Goal: Transaction & Acquisition: Purchase product/service

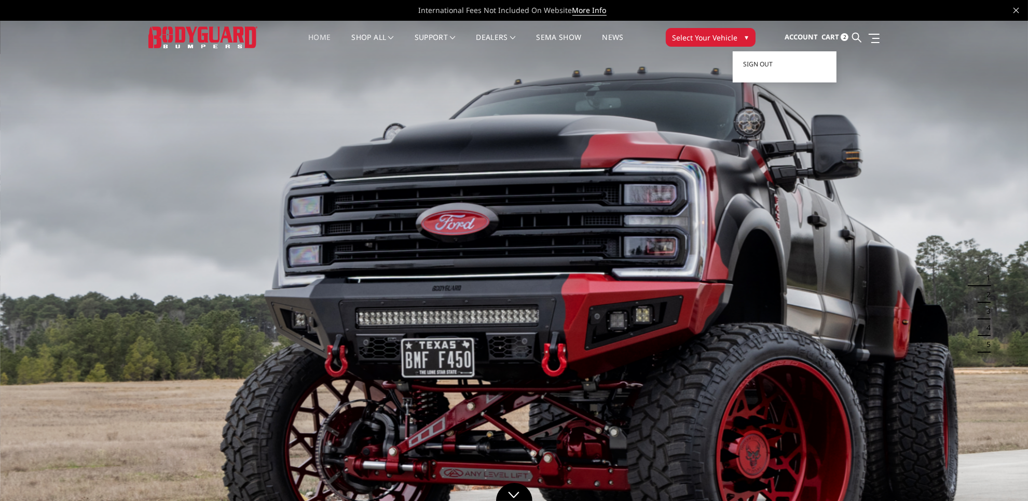
click at [802, 34] on span "Account" at bounding box center [801, 36] width 33 height 9
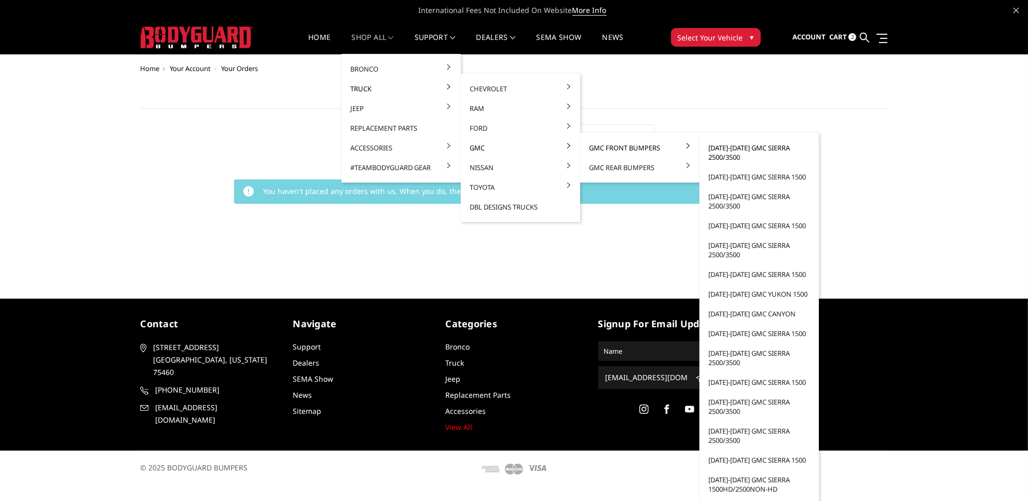
click at [741, 144] on link "[DATE]-[DATE] GMC Sierra 2500/3500" at bounding box center [759, 152] width 111 height 29
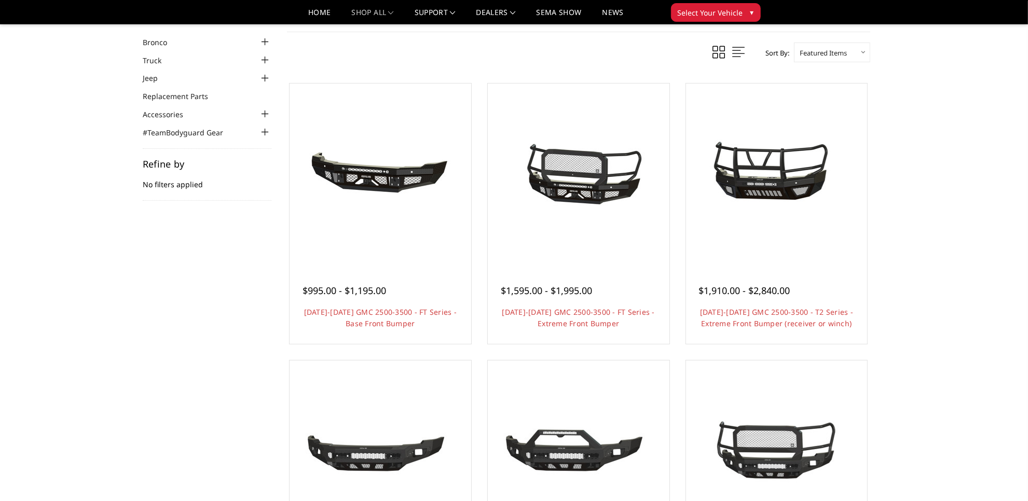
scroll to position [130, 0]
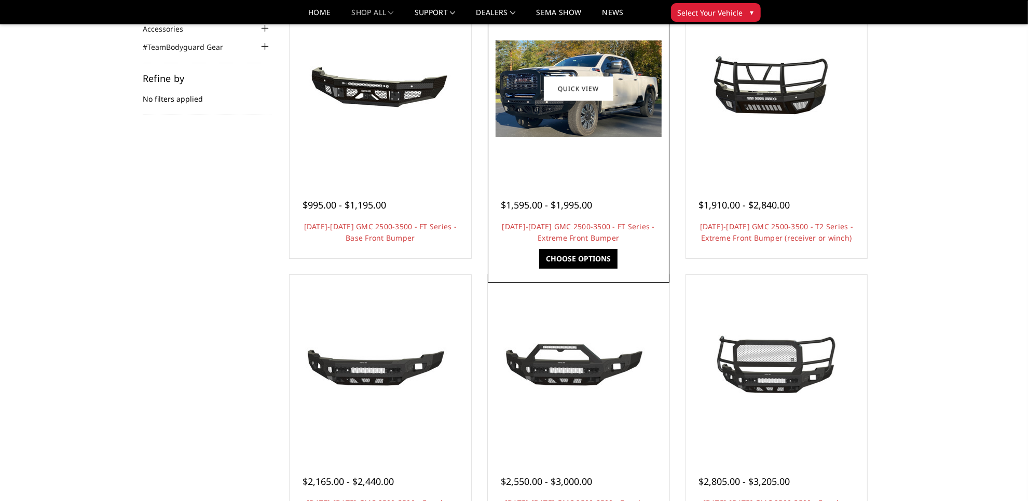
click at [605, 160] on div at bounding box center [578, 89] width 176 height 176
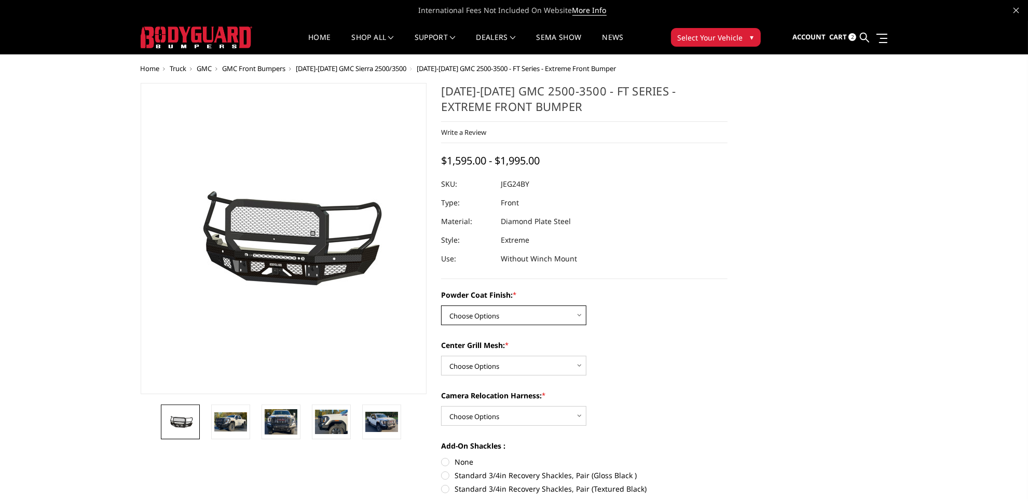
click at [579, 314] on select "Choose Options Bare Metal Gloss Black Powder Coat Textured Black Powder Coat" at bounding box center [513, 316] width 145 height 20
select select "3285"
click at [441, 306] on select "Choose Options Bare Metal Gloss Black Powder Coat Textured Black Powder Coat" at bounding box center [513, 316] width 145 height 20
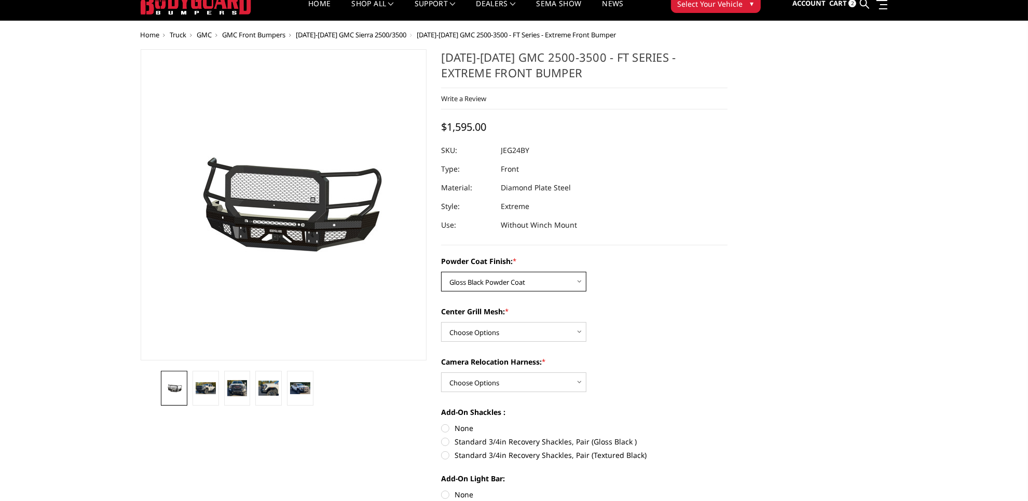
scroll to position [65, 0]
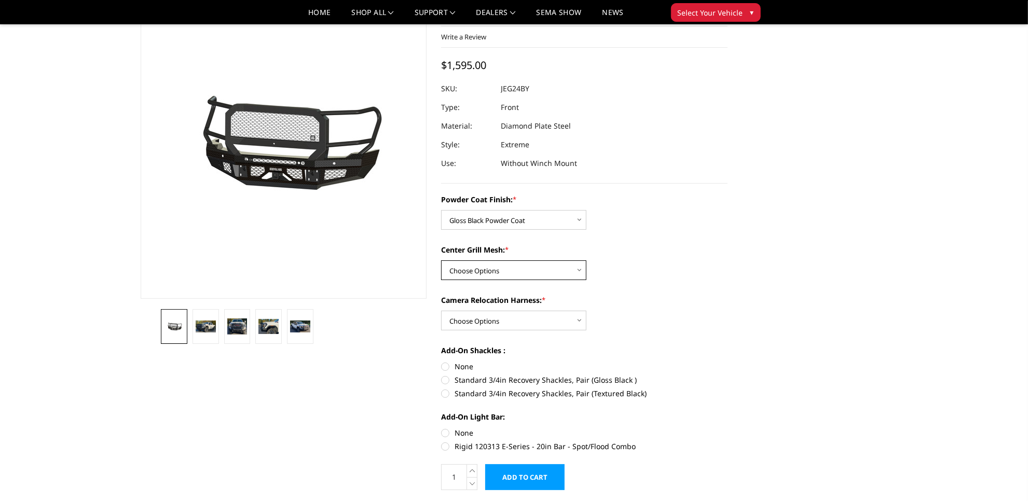
click at [558, 268] on select "Choose Options WITH Expanded Metal in Center Grill WITHOUT Expanded Metal in Ce…" at bounding box center [513, 271] width 145 height 20
select select "3287"
click at [441, 261] on select "Choose Options WITH Expanded Metal in Center Grill WITHOUT Expanded Metal in Ce…" at bounding box center [513, 271] width 145 height 20
click at [551, 318] on select "Choose Options WITH Camera Relocation Harness WITHOUT Camera Relocation Harness" at bounding box center [513, 321] width 145 height 20
select select "3290"
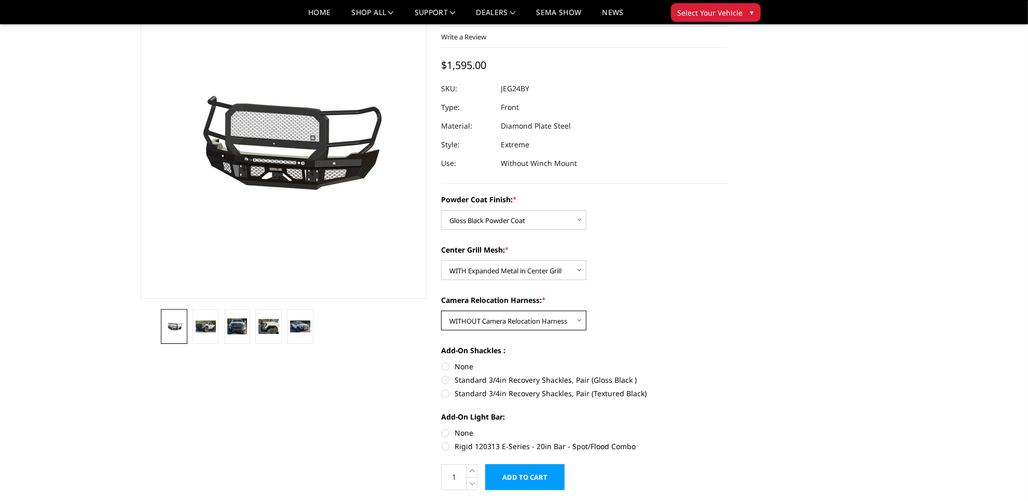
click at [441, 311] on select "Choose Options WITH Camera Relocation Harness WITHOUT Camera Relocation Harness" at bounding box center [513, 321] width 145 height 20
click at [445, 367] on label "None" at bounding box center [584, 366] width 286 height 11
click at [442, 362] on input "None" at bounding box center [441, 361] width 1 height 1
radio input "true"
click at [445, 432] on label "None" at bounding box center [584, 433] width 286 height 11
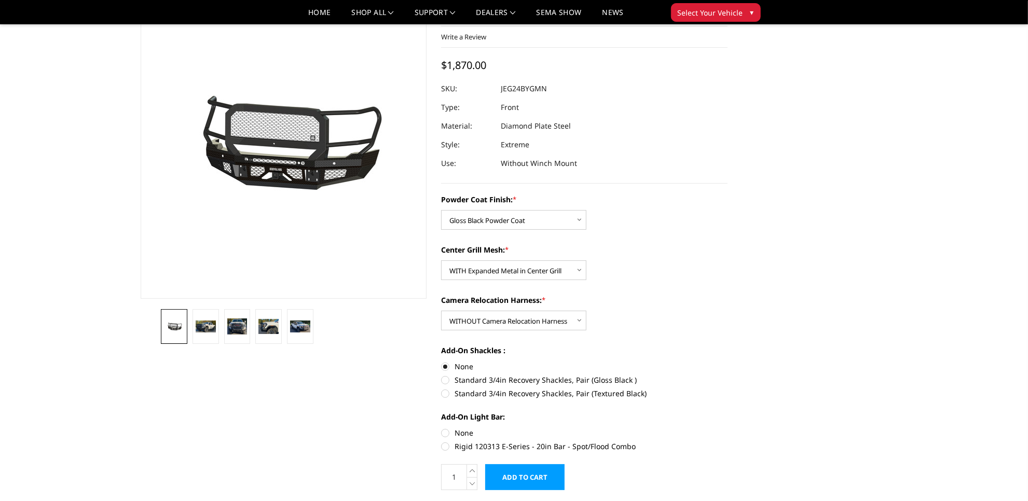
click at [442, 428] on input "None" at bounding box center [441, 428] width 1 height 1
radio input "true"
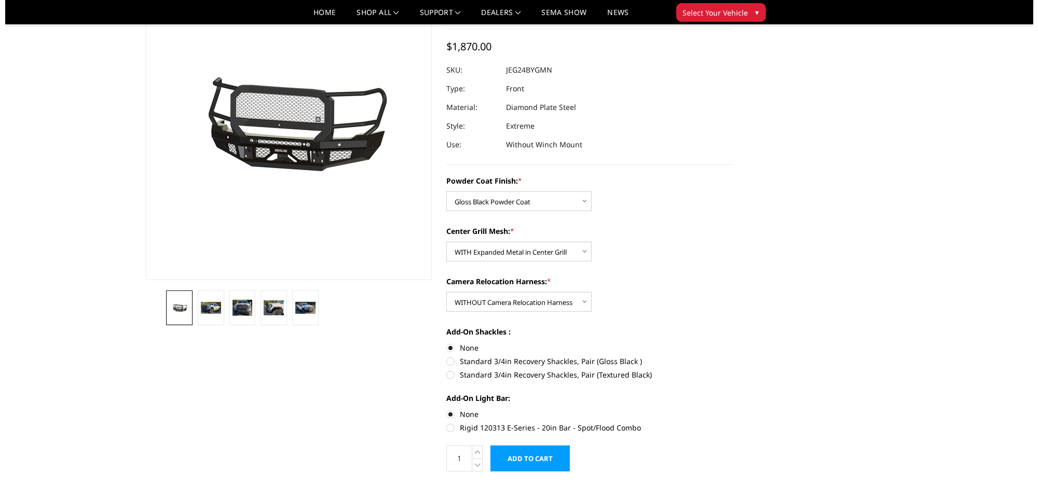
scroll to position [259, 0]
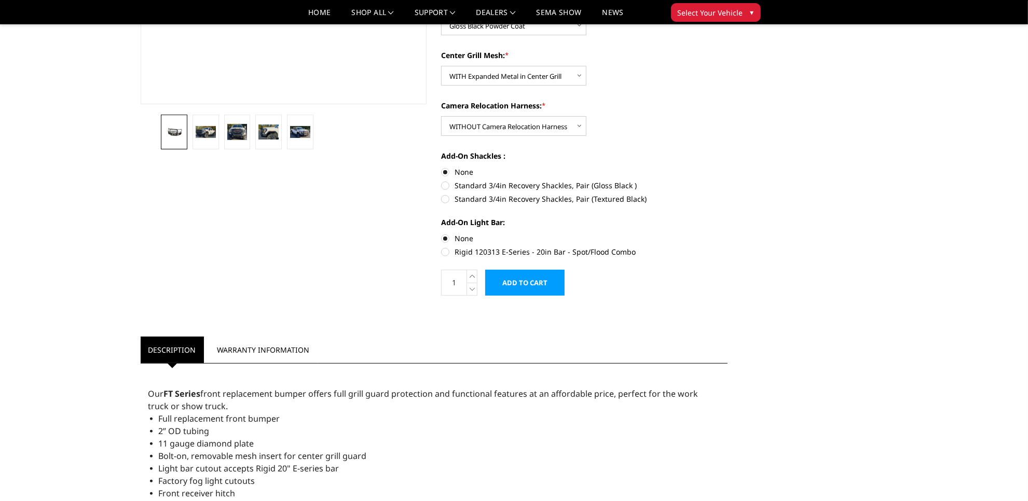
click at [537, 286] on input "Add to Cart" at bounding box center [524, 283] width 79 height 26
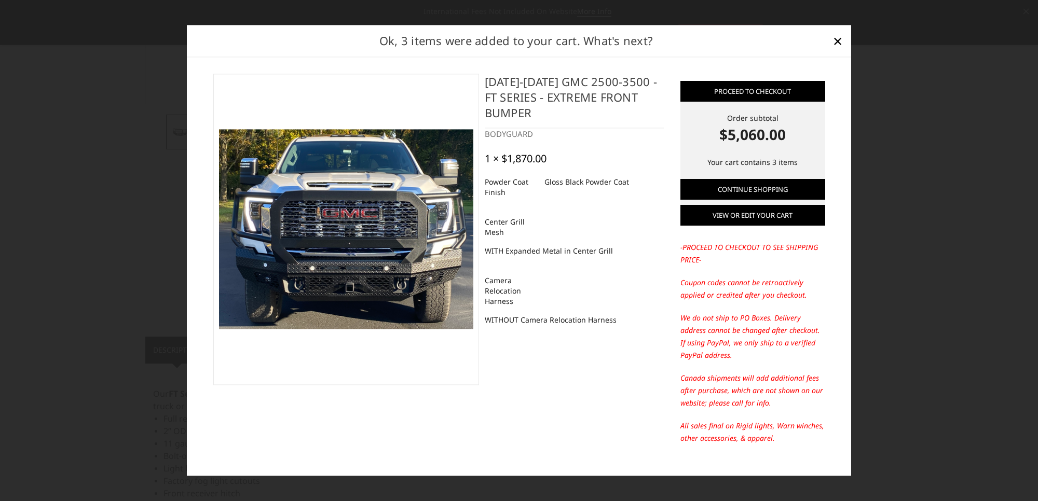
click at [740, 214] on link "View or edit your cart" at bounding box center [752, 216] width 145 height 21
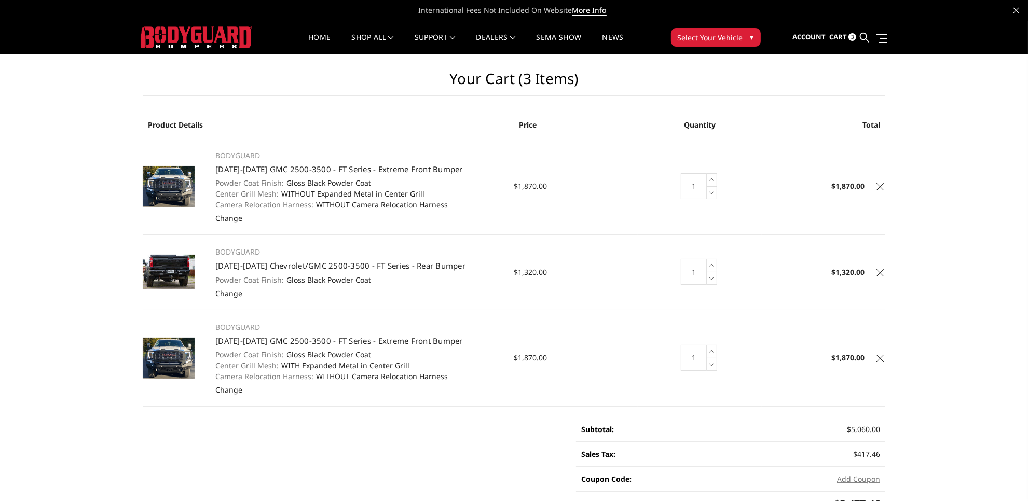
click at [880, 188] on icon at bounding box center [880, 186] width 7 height 7
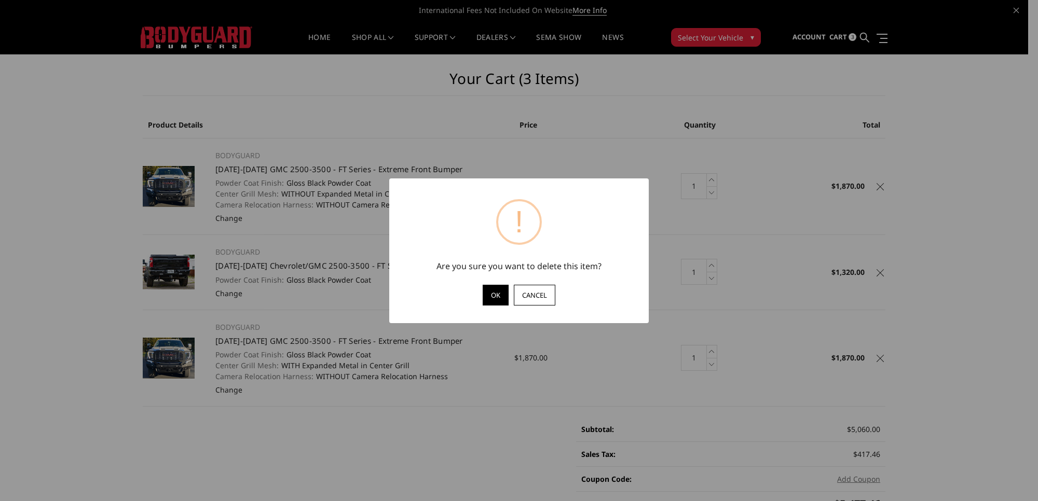
click at [493, 296] on button "OK" at bounding box center [496, 295] width 26 height 21
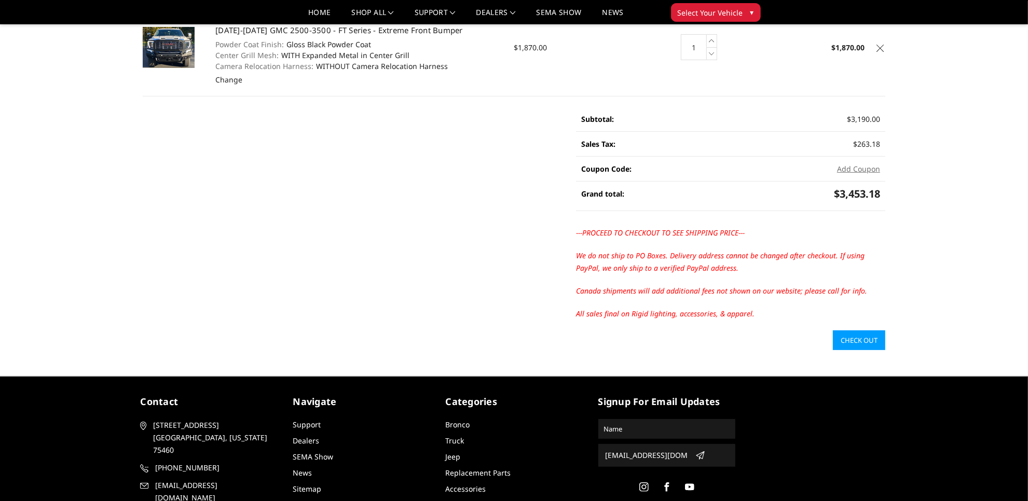
scroll to position [195, 0]
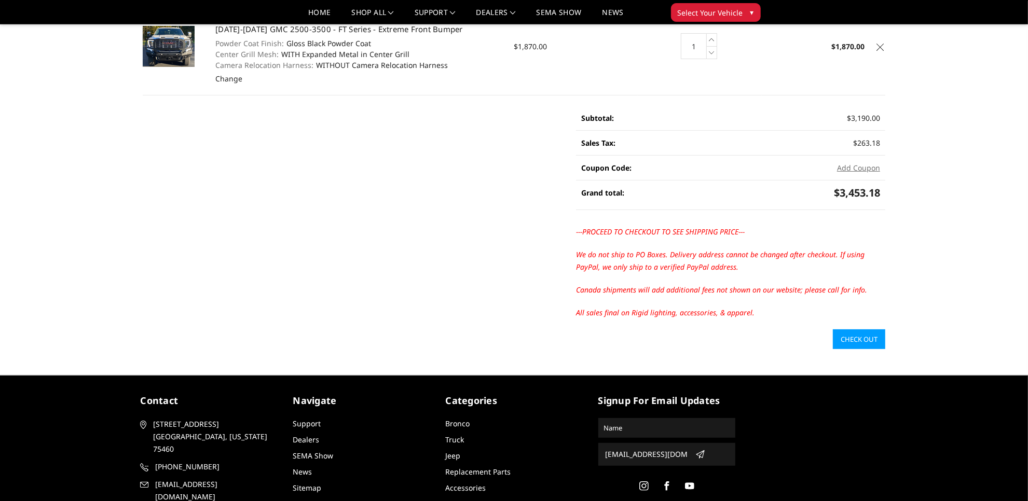
click at [872, 341] on link "Check out" at bounding box center [859, 340] width 52 height 20
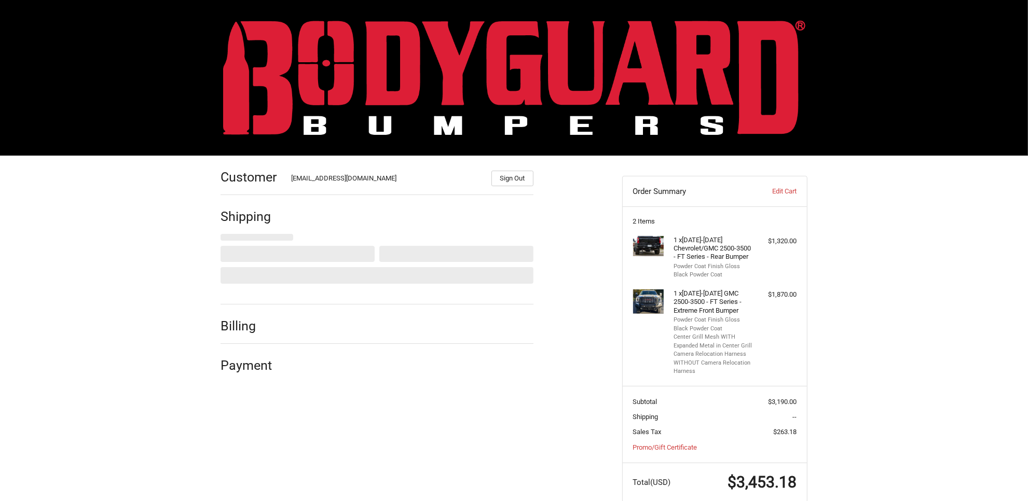
select select "US"
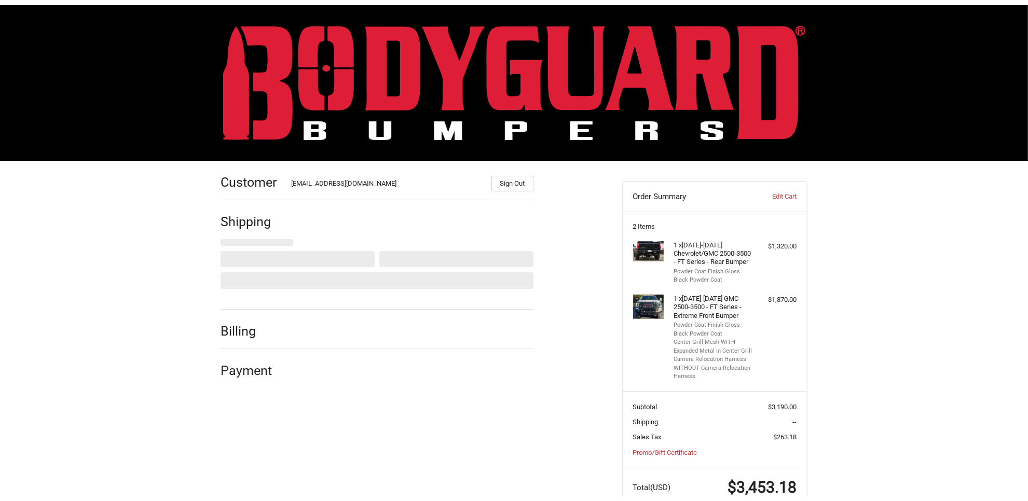
scroll to position [40, 0]
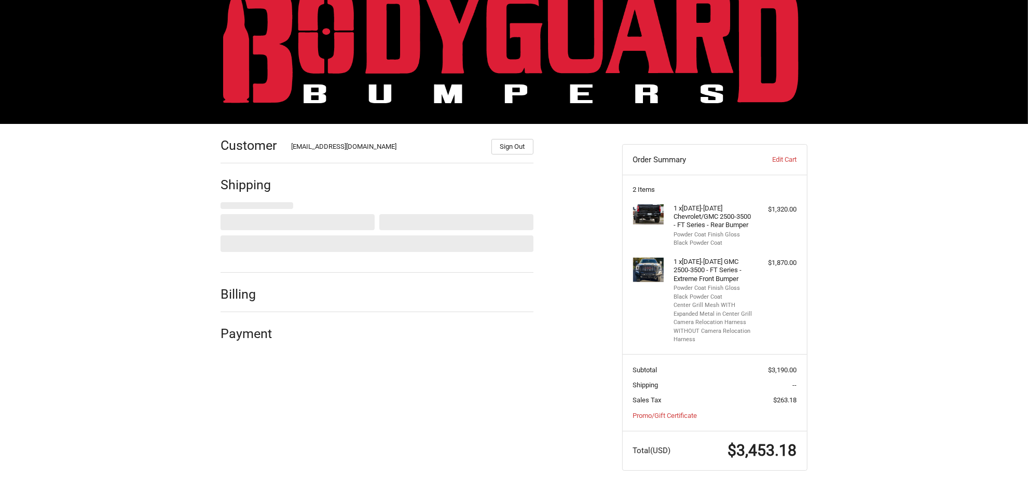
select select "TX"
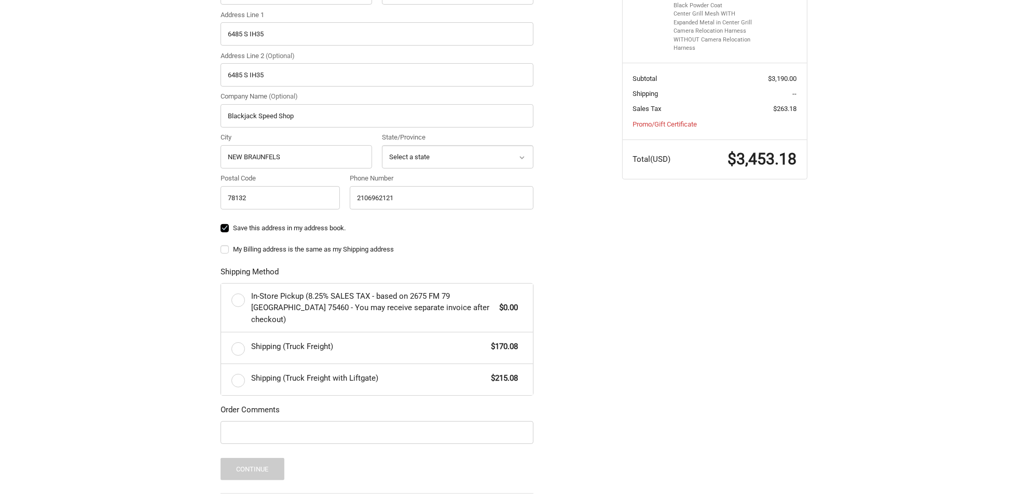
scroll to position [324, 0]
click at [240, 335] on label "Shipping (Truck Freight) $170.08" at bounding box center [377, 347] width 312 height 31
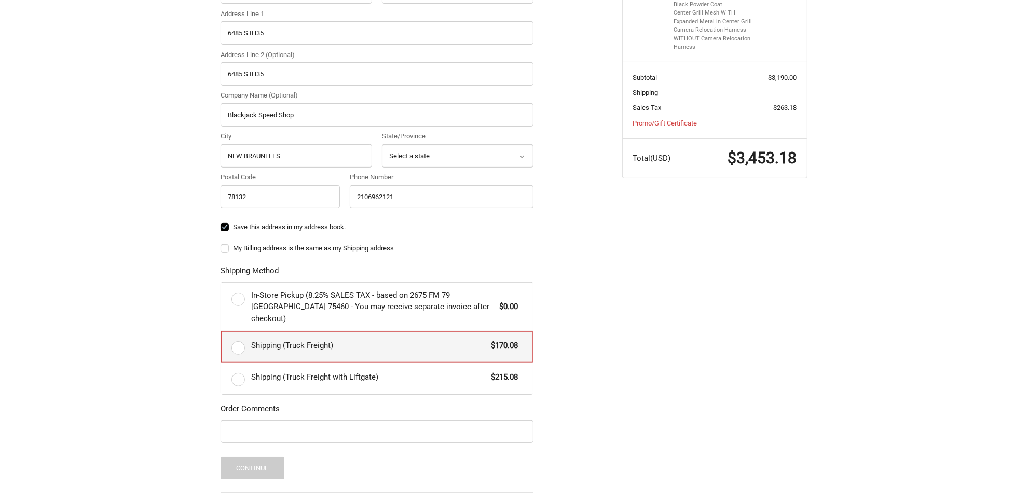
click at [222, 332] on input "Shipping (Truck Freight) $170.08" at bounding box center [221, 332] width 1 height 1
radio input "true"
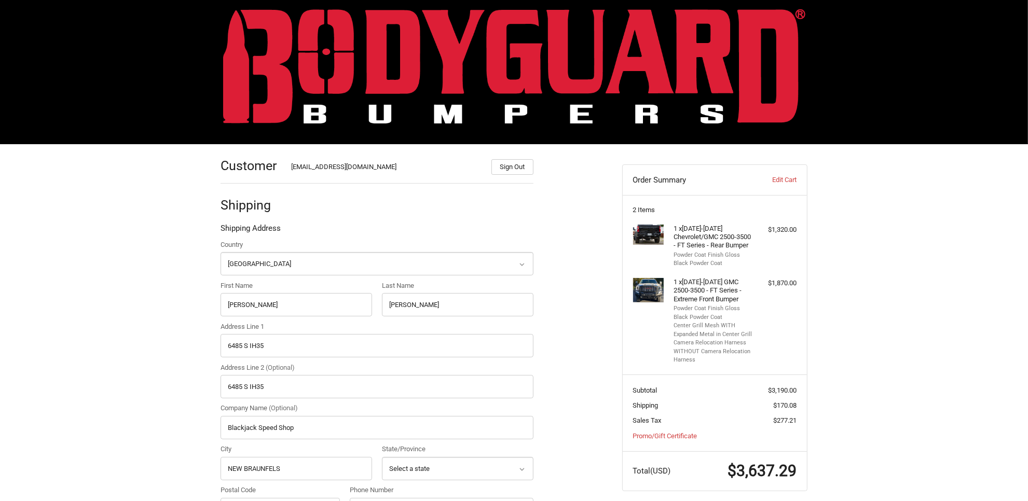
scroll to position [6, 0]
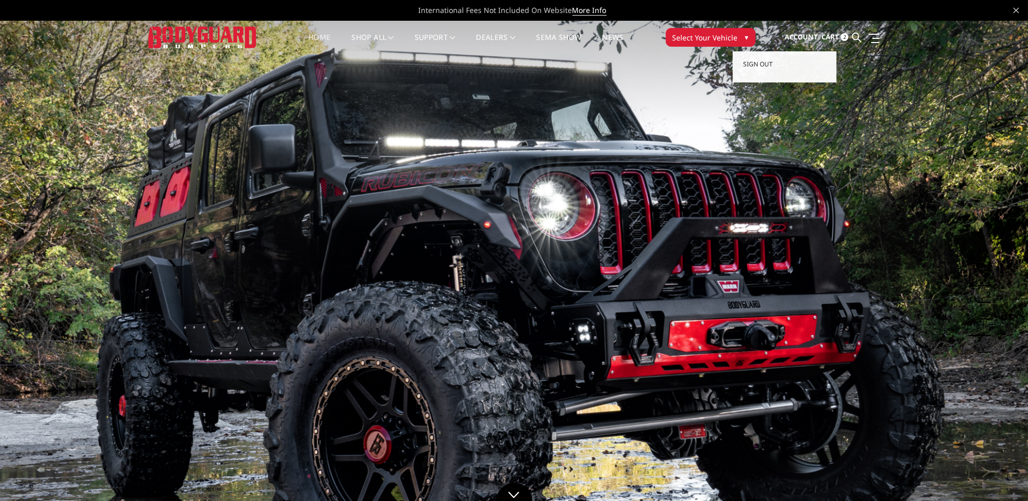
click at [793, 34] on span "Account" at bounding box center [801, 36] width 33 height 9
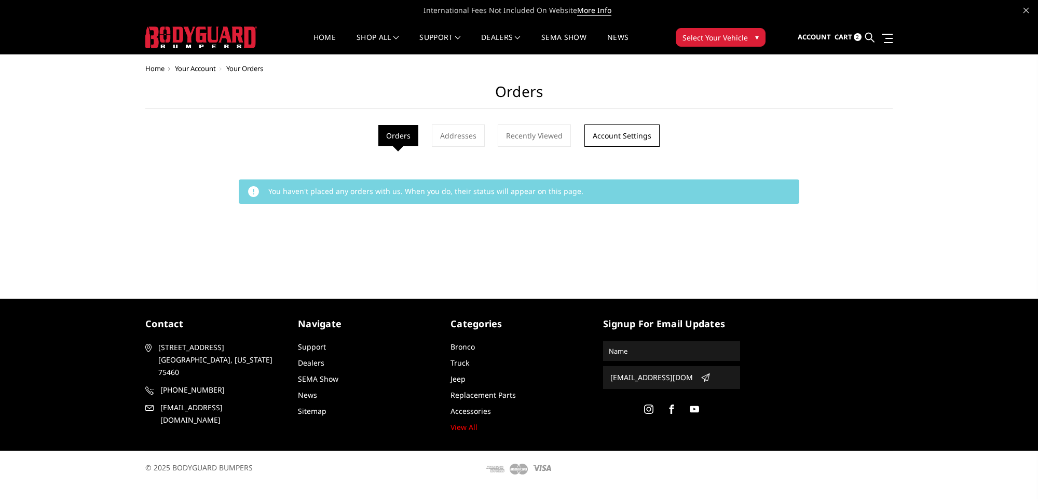
click at [621, 136] on link "Account Settings" at bounding box center [621, 136] width 75 height 22
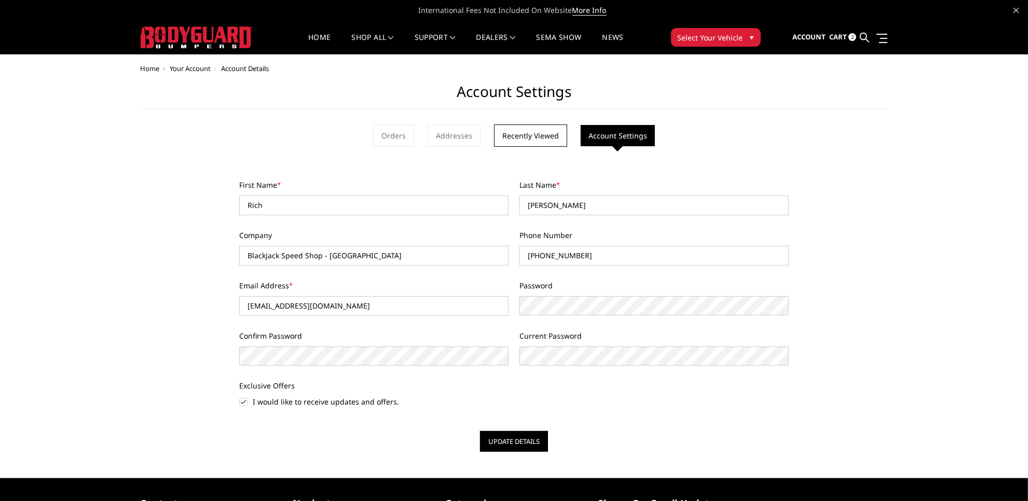
click at [507, 136] on link "Recently Viewed" at bounding box center [530, 136] width 73 height 22
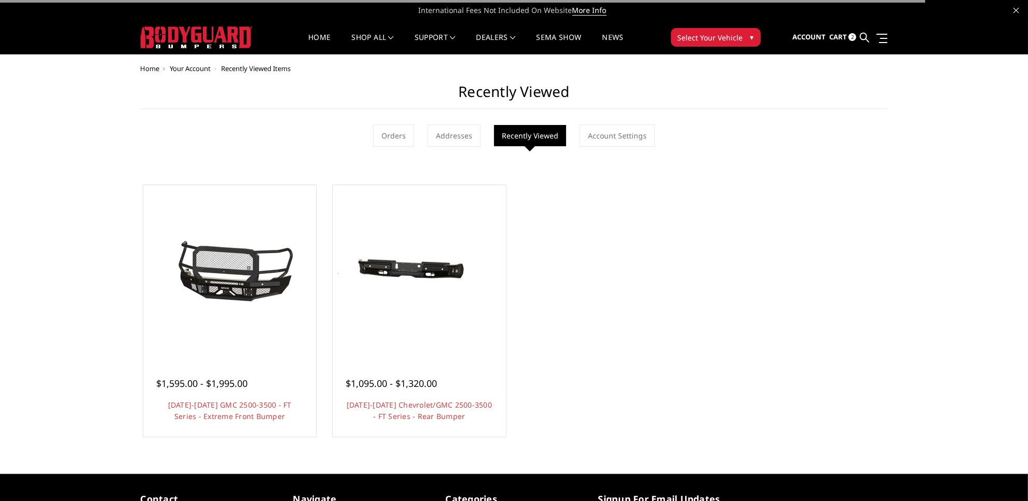
click at [451, 139] on link "Addresses" at bounding box center [454, 136] width 53 height 22
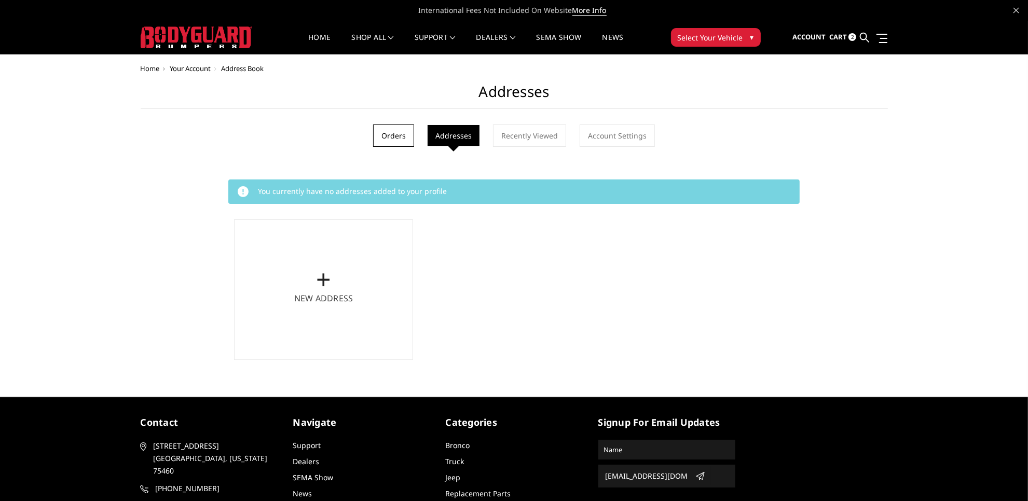
click at [387, 138] on link "Orders" at bounding box center [393, 136] width 41 height 22
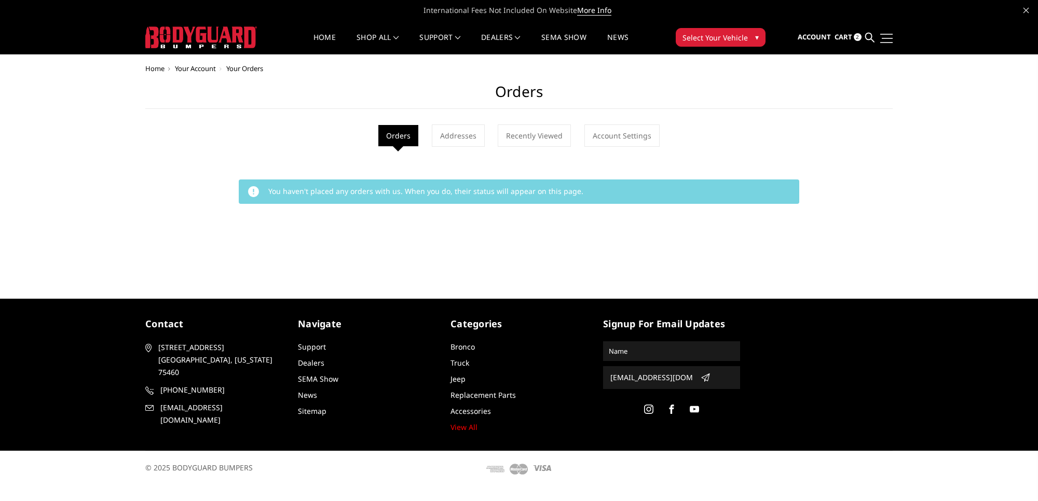
click at [890, 38] on span at bounding box center [887, 38] width 11 height 1
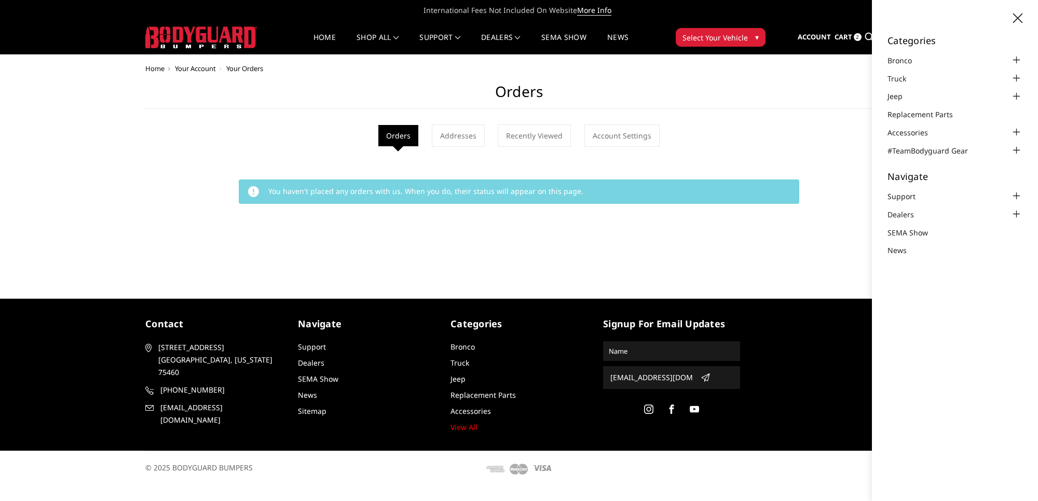
click at [842, 36] on span "Cart" at bounding box center [843, 36] width 18 height 9
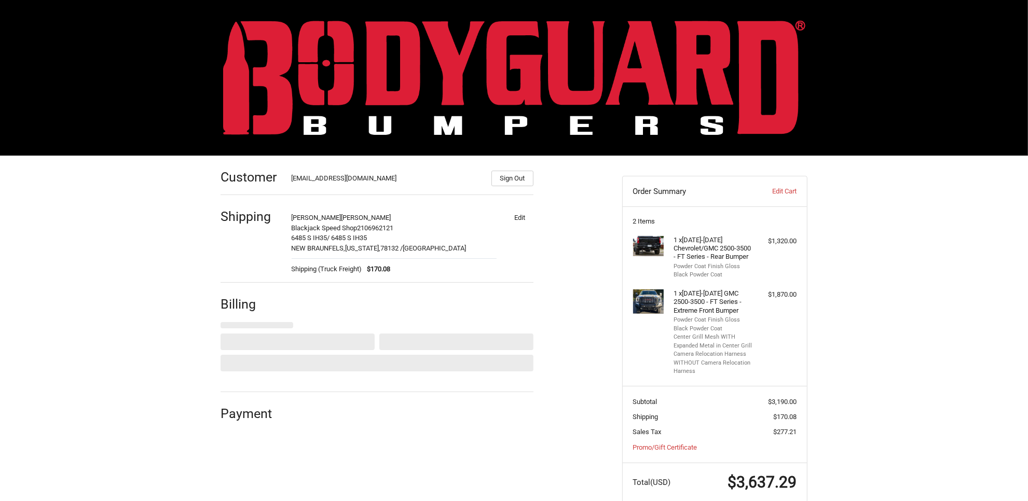
select select "US"
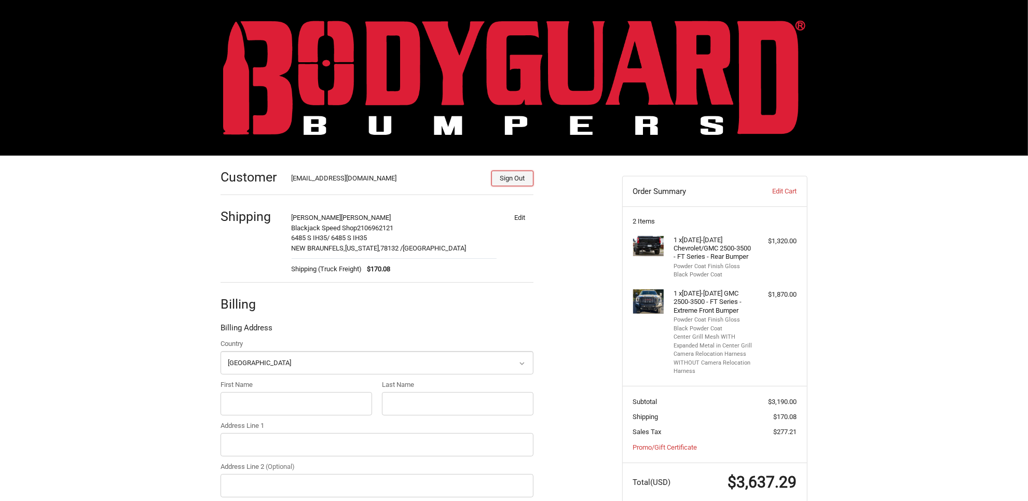
click at [502, 171] on button "Sign Out" at bounding box center [512, 179] width 42 height 16
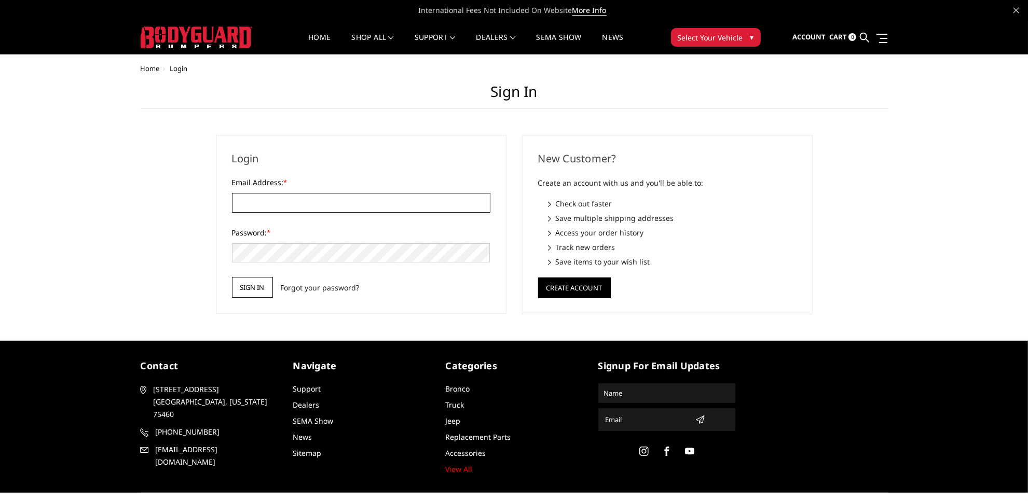
type input "[EMAIL_ADDRESS][DOMAIN_NAME]"
click at [254, 285] on input "Sign in" at bounding box center [252, 287] width 41 height 21
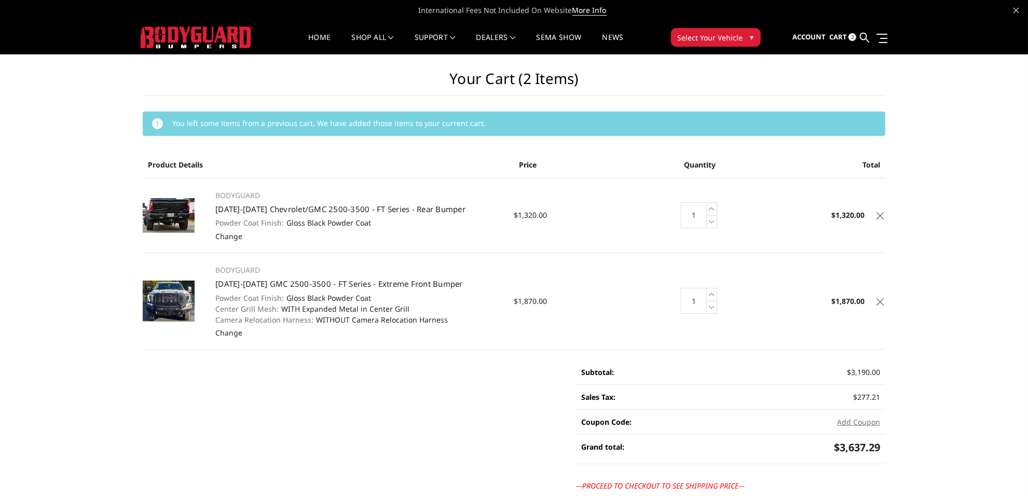
click at [880, 215] on icon at bounding box center [880, 215] width 7 height 7
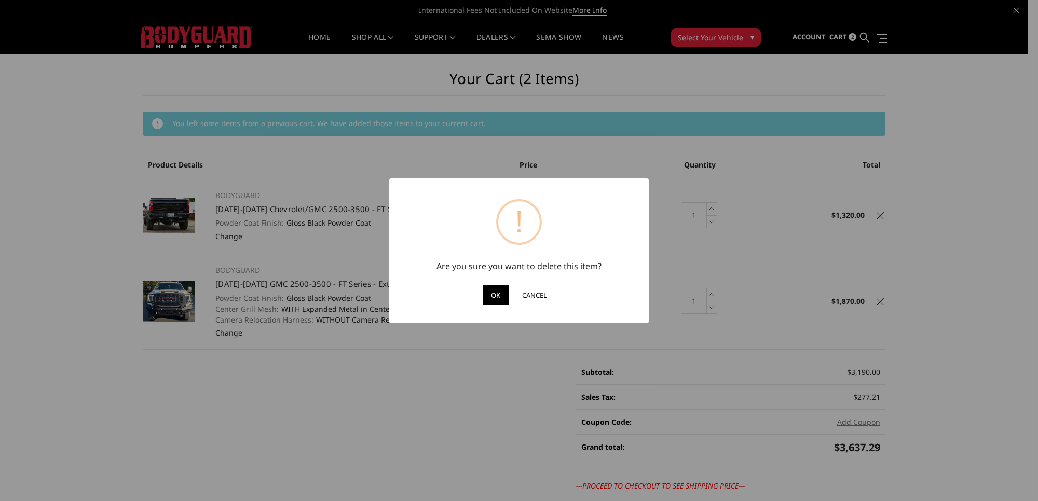
click at [496, 303] on button "OK" at bounding box center [496, 295] width 26 height 21
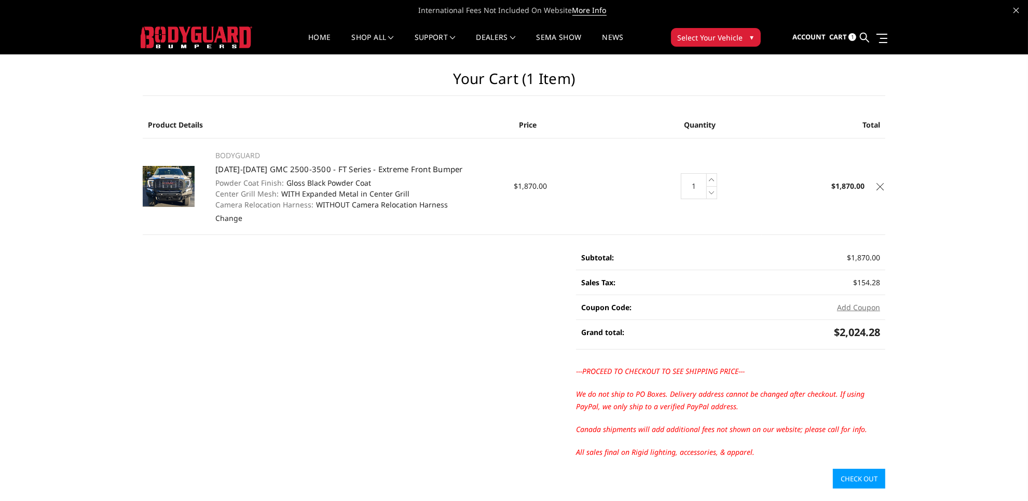
click at [884, 183] on link at bounding box center [880, 185] width 10 height 10
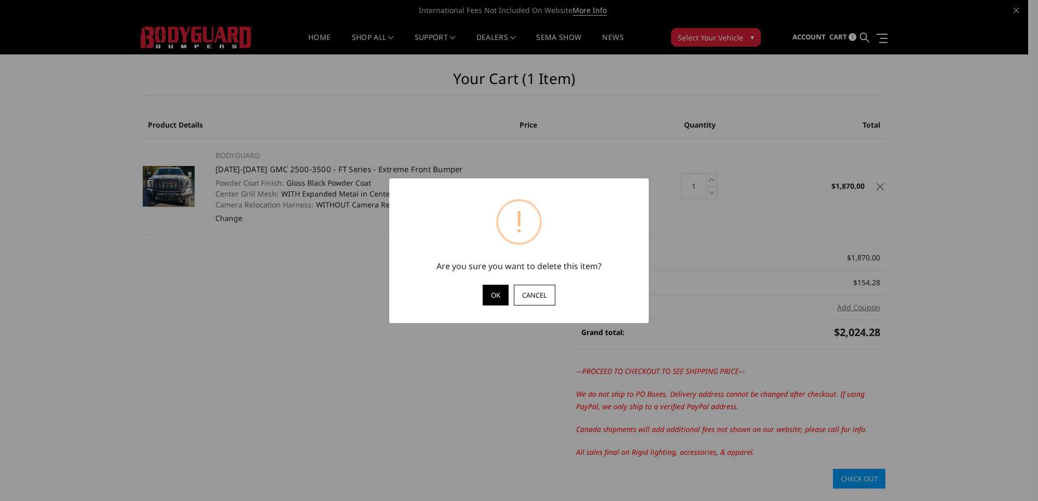
click at [507, 297] on button "OK" at bounding box center [496, 295] width 26 height 21
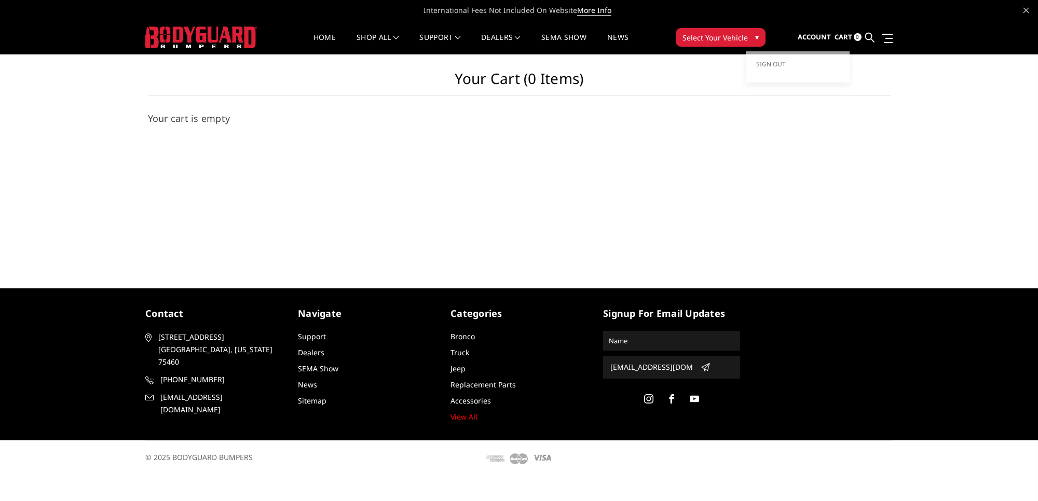
click at [816, 37] on span "Account" at bounding box center [814, 36] width 33 height 9
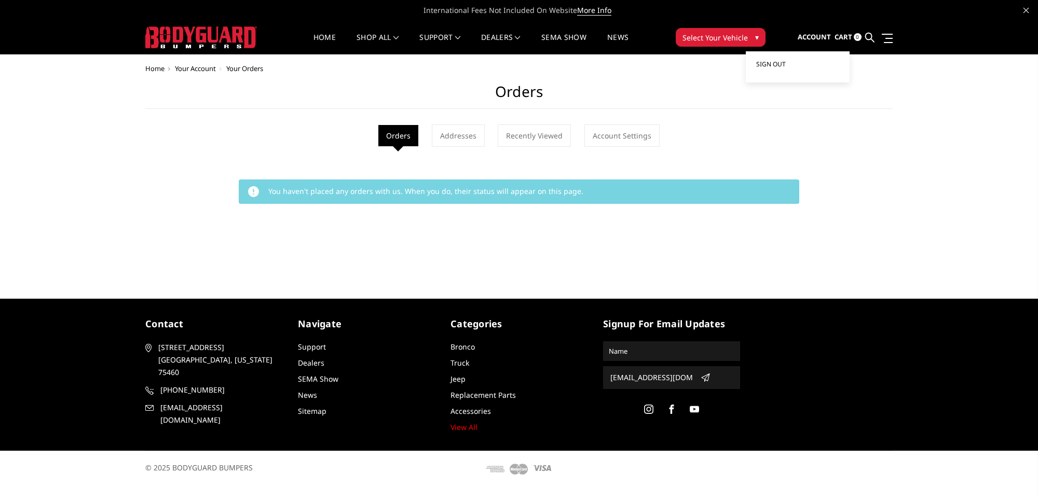
click at [782, 65] on span "Sign out" at bounding box center [771, 64] width 30 height 9
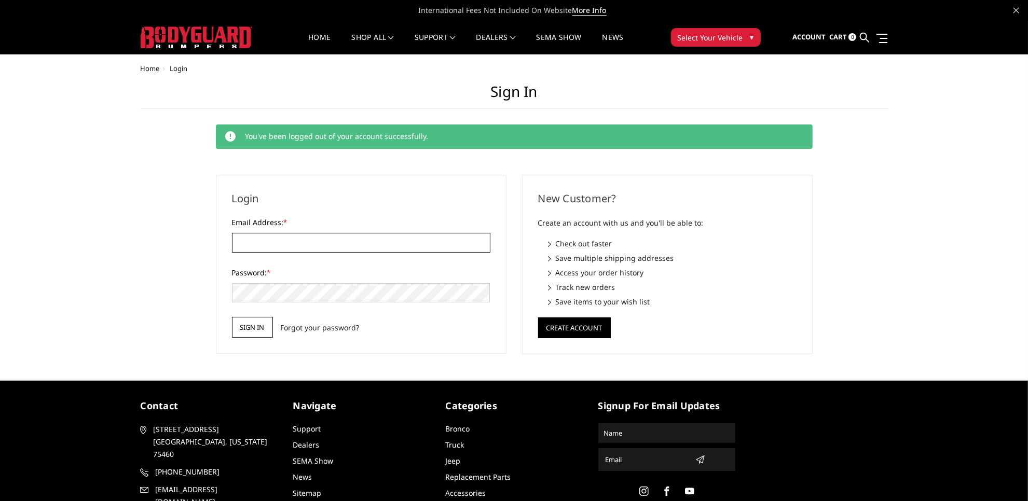
type input "[EMAIL_ADDRESS][DOMAIN_NAME]"
click at [248, 330] on input "Sign in" at bounding box center [252, 327] width 41 height 21
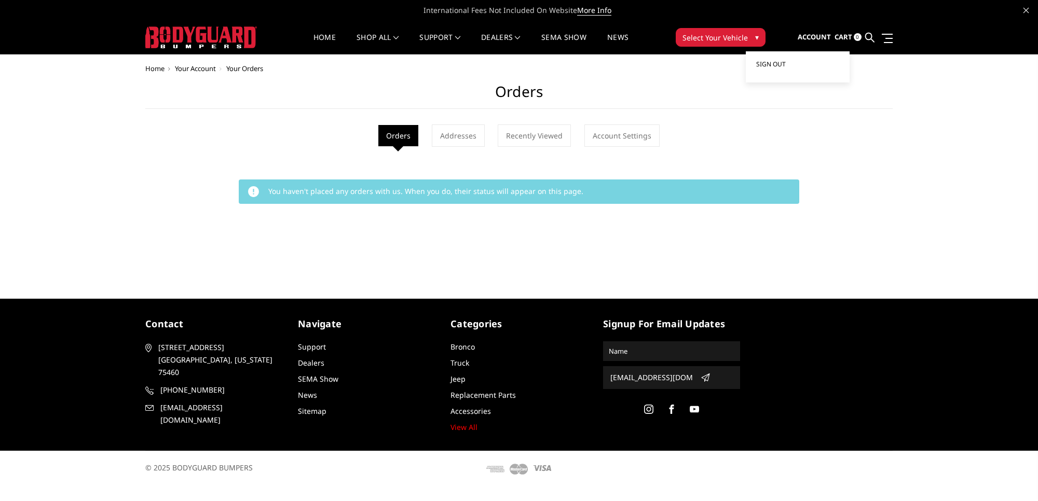
click at [769, 62] on span "Sign out" at bounding box center [771, 64] width 30 height 9
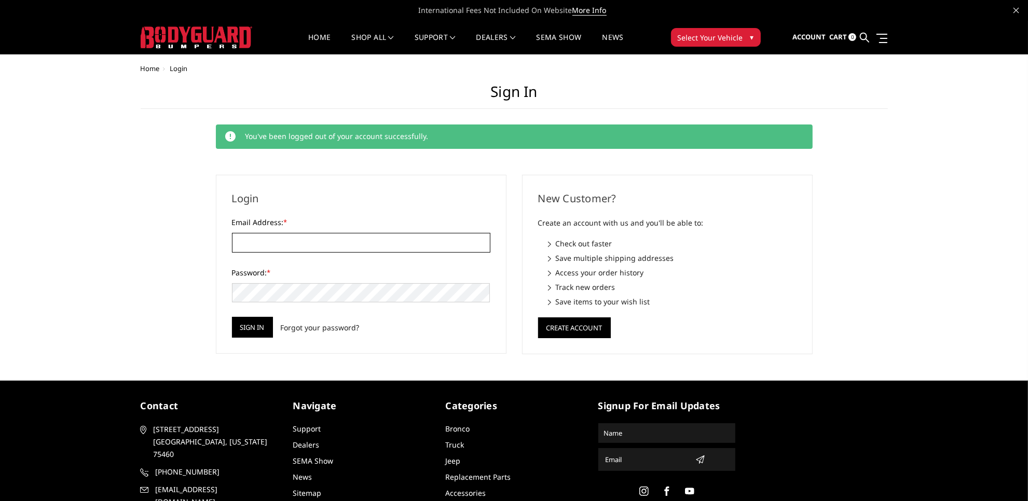
type input "[EMAIL_ADDRESS][DOMAIN_NAME]"
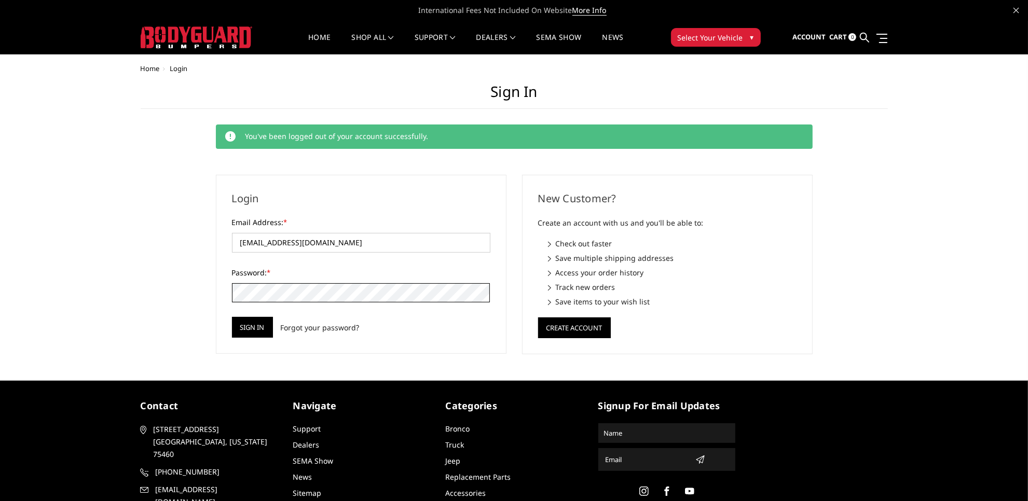
click at [200, 302] on div "Home Login Sign in You've been logged out of your account successfully. Login E…" at bounding box center [514, 210] width 747 height 290
click at [232, 317] on input "Sign in" at bounding box center [252, 327] width 41 height 21
click at [247, 336] on input "Sign in" at bounding box center [252, 327] width 41 height 21
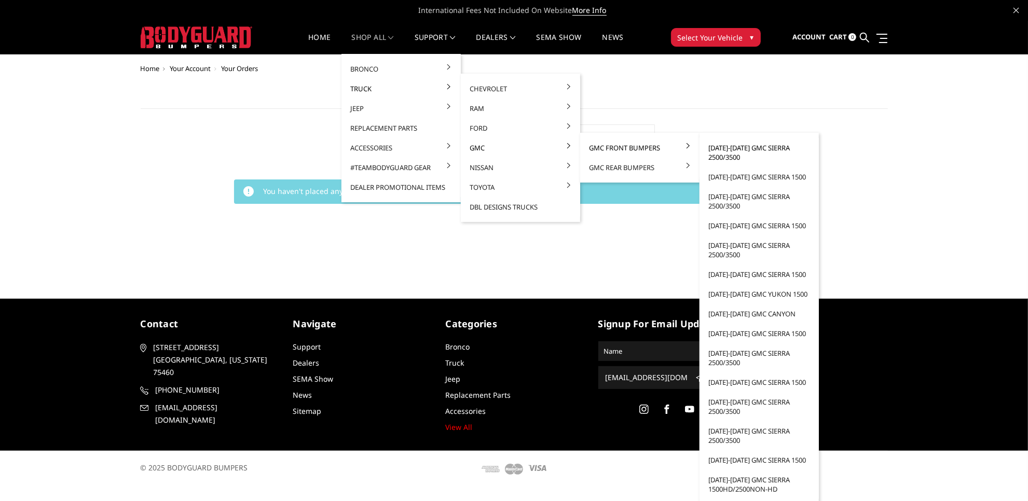
click at [716, 146] on link "[DATE]-[DATE] GMC Sierra 2500/3500" at bounding box center [759, 152] width 111 height 29
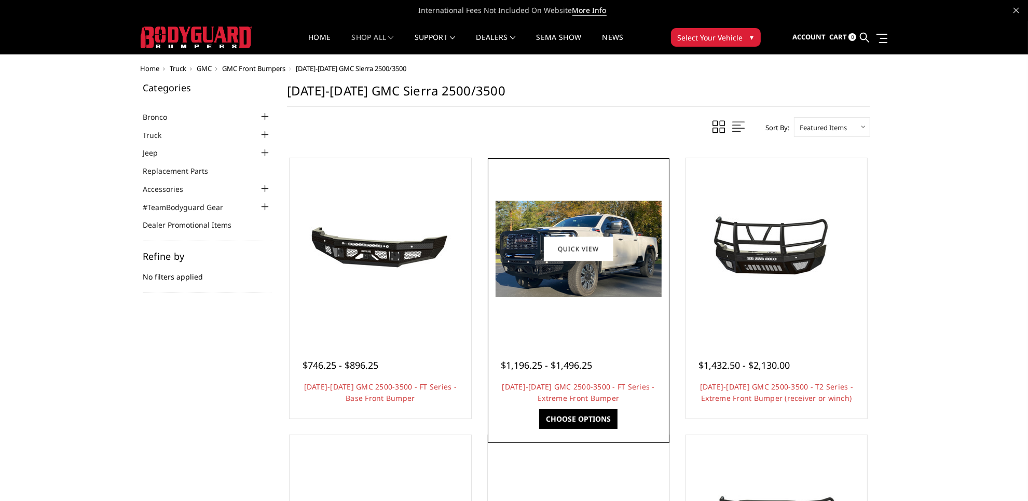
click at [591, 213] on img at bounding box center [579, 249] width 166 height 97
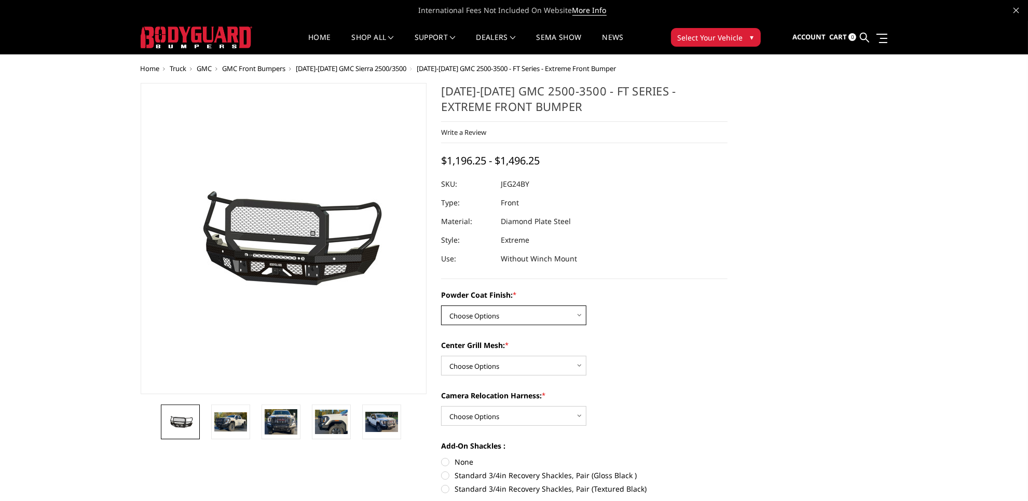
click at [569, 310] on select "Choose Options Bare Metal Gloss Black Powder Coat Textured Black Powder Coat" at bounding box center [513, 316] width 145 height 20
select select "3285"
click at [441, 306] on select "Choose Options Bare Metal Gloss Black Powder Coat Textured Black Powder Coat" at bounding box center [513, 316] width 145 height 20
click at [541, 362] on select "Choose Options WITH Expanded Metal in Center Grill WITHOUT Expanded Metal in Ce…" at bounding box center [513, 366] width 145 height 20
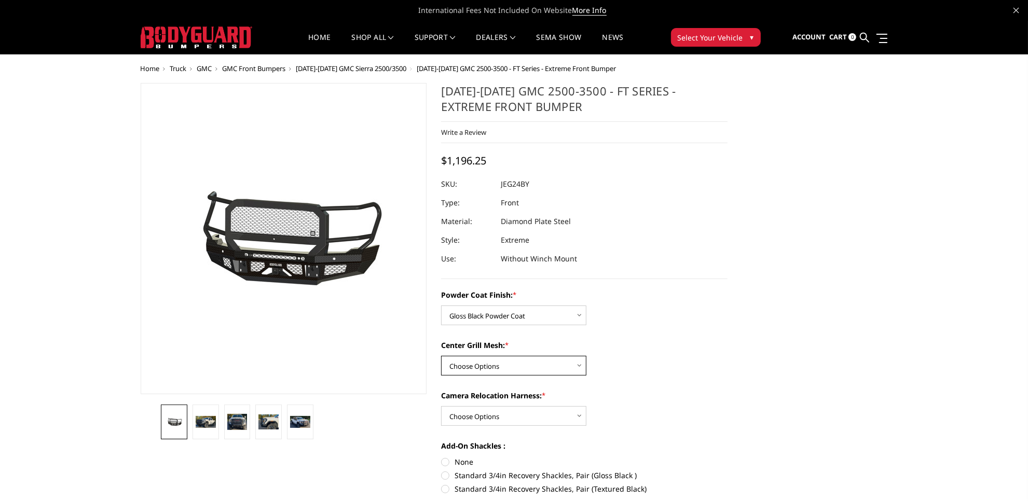
select select "3287"
click at [441, 356] on select "Choose Options WITH Expanded Metal in Center Grill WITHOUT Expanded Metal in Ce…" at bounding box center [513, 366] width 145 height 20
click at [540, 416] on select "Choose Options WITH Camera Relocation Harness WITHOUT Camera Relocation Harness" at bounding box center [513, 416] width 145 height 20
select select "3290"
click at [441, 406] on select "Choose Options WITH Camera Relocation Harness WITHOUT Camera Relocation Harness" at bounding box center [513, 416] width 145 height 20
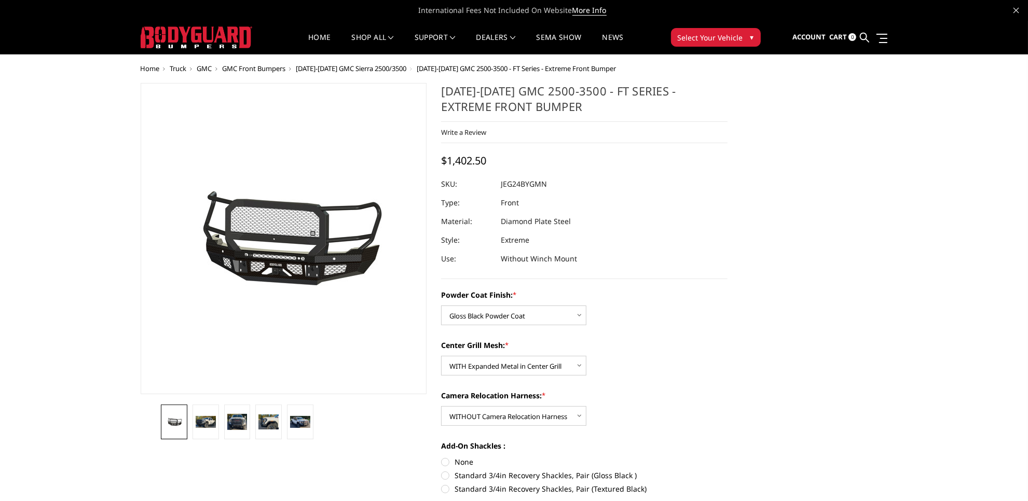
click at [445, 462] on label "None" at bounding box center [584, 462] width 286 height 11
click at [442, 457] on input "None" at bounding box center [441, 457] width 1 height 1
radio input "true"
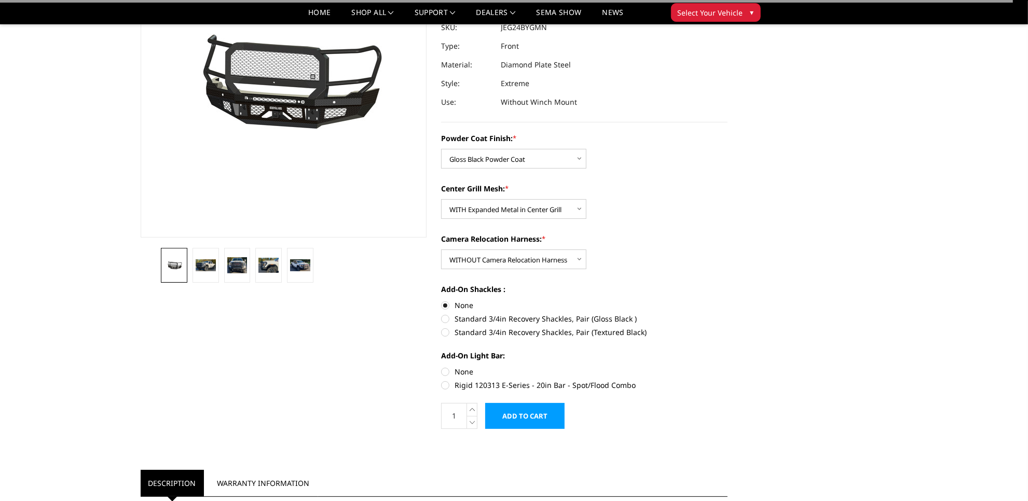
scroll to position [130, 0]
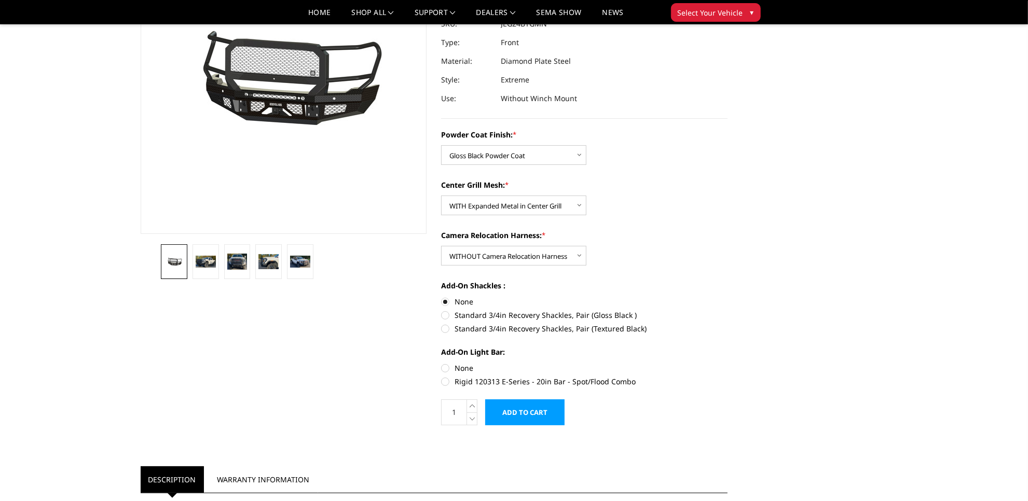
click at [444, 367] on label "None" at bounding box center [584, 368] width 286 height 11
click at [442, 363] on input "None" at bounding box center [441, 363] width 1 height 1
radio input "true"
click at [527, 411] on input "Add to Cart" at bounding box center [524, 413] width 79 height 26
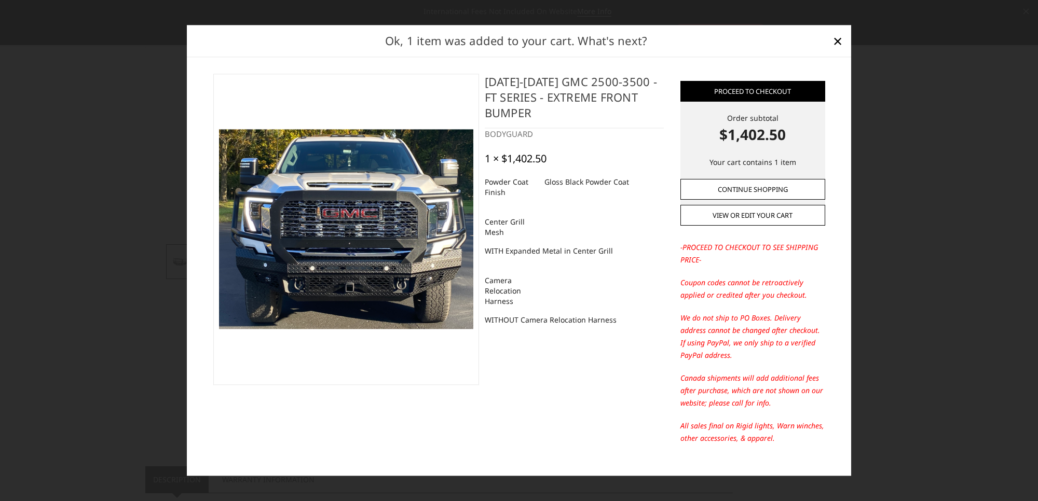
click at [742, 188] on link "Continue Shopping" at bounding box center [752, 189] width 145 height 21
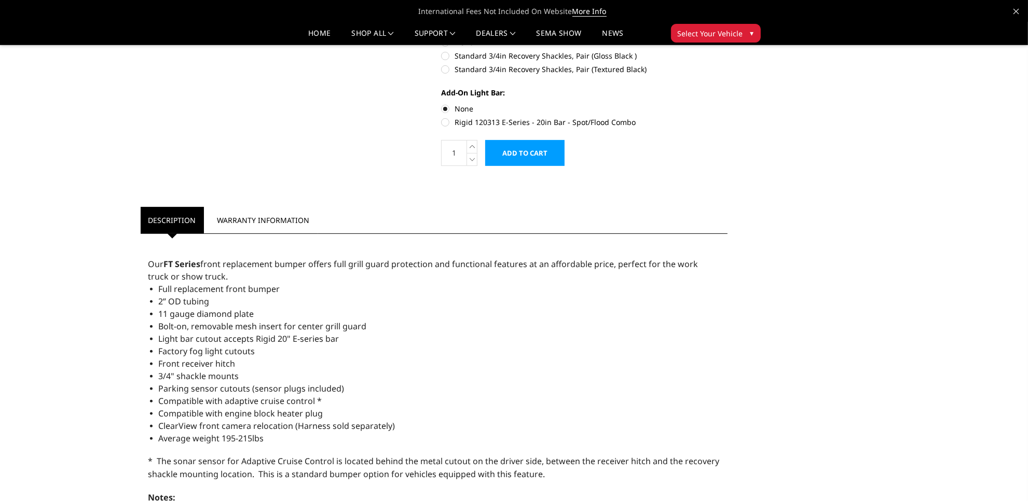
scroll to position [0, 0]
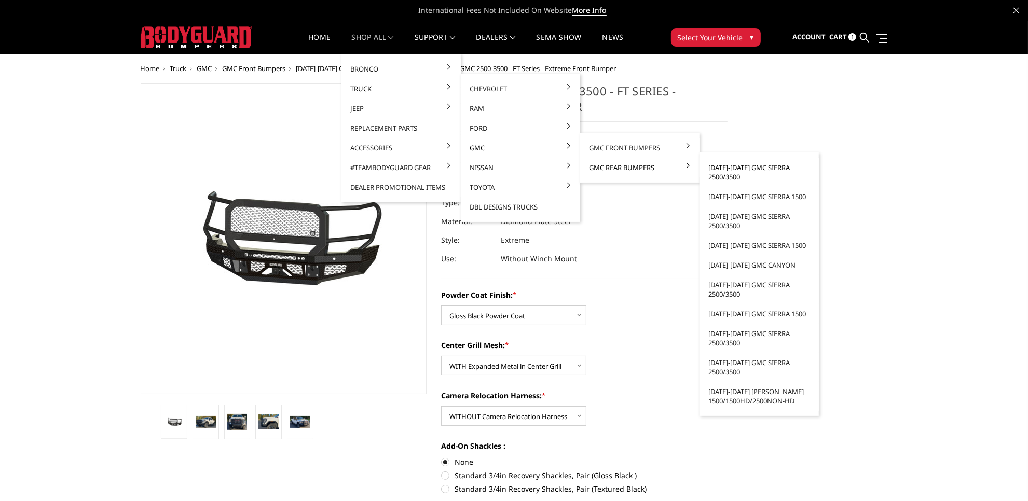
click at [726, 173] on link "2020-2025 GMC Sierra 2500/3500" at bounding box center [759, 172] width 111 height 29
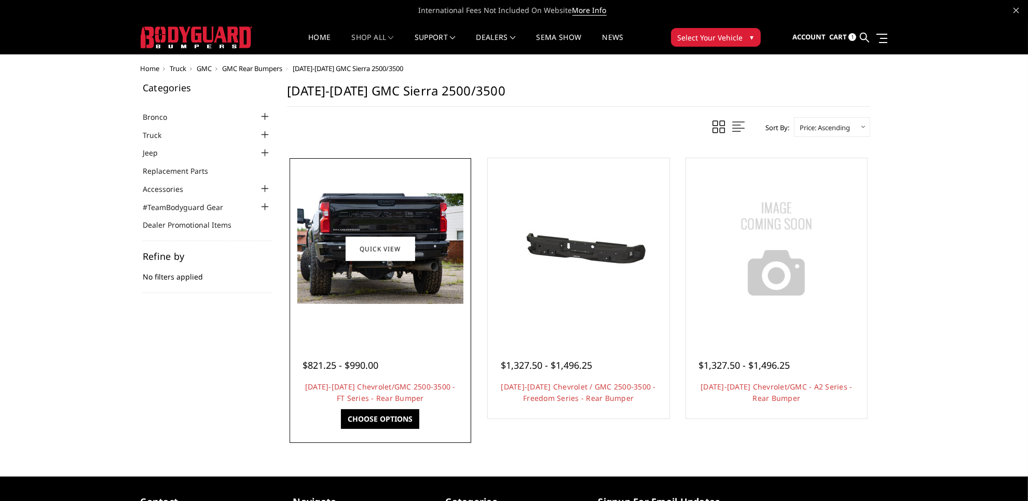
click at [382, 286] on img at bounding box center [380, 249] width 166 height 111
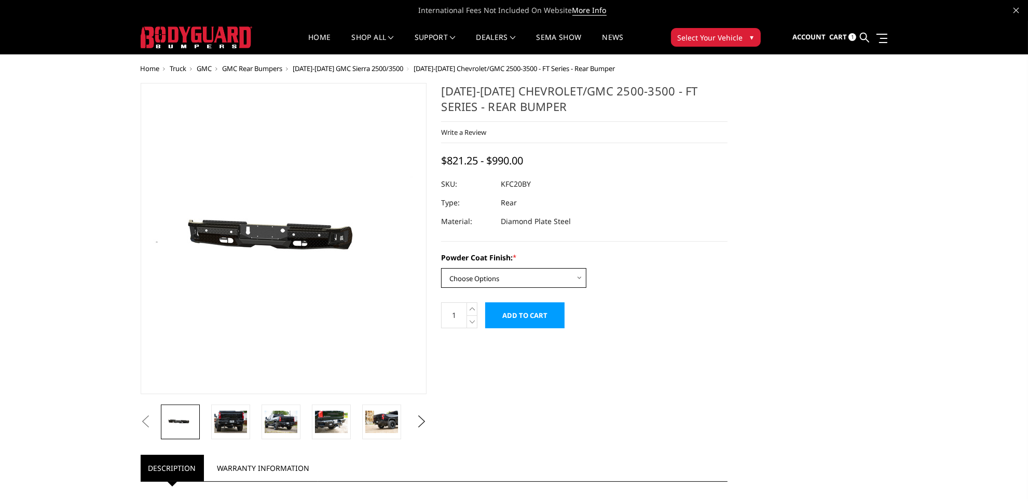
click at [566, 273] on select "Choose Options Bare Metal Gloss Black Powder Coat Textured Black Powder Coat" at bounding box center [513, 278] width 145 height 20
select select "3418"
click at [441, 268] on select "Choose Options Bare Metal Gloss Black Powder Coat Textured Black Powder Coat" at bounding box center [513, 278] width 145 height 20
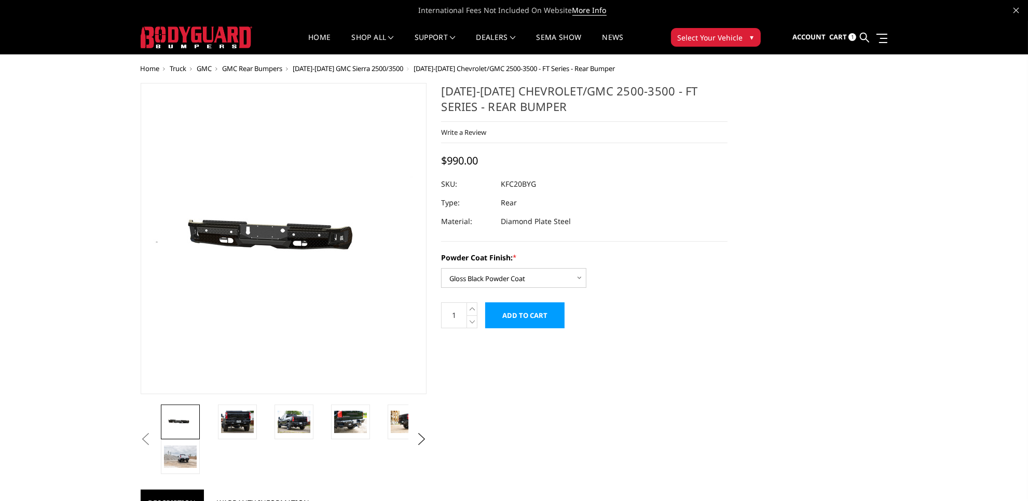
click at [525, 316] on input "Add to Cart" at bounding box center [524, 316] width 79 height 26
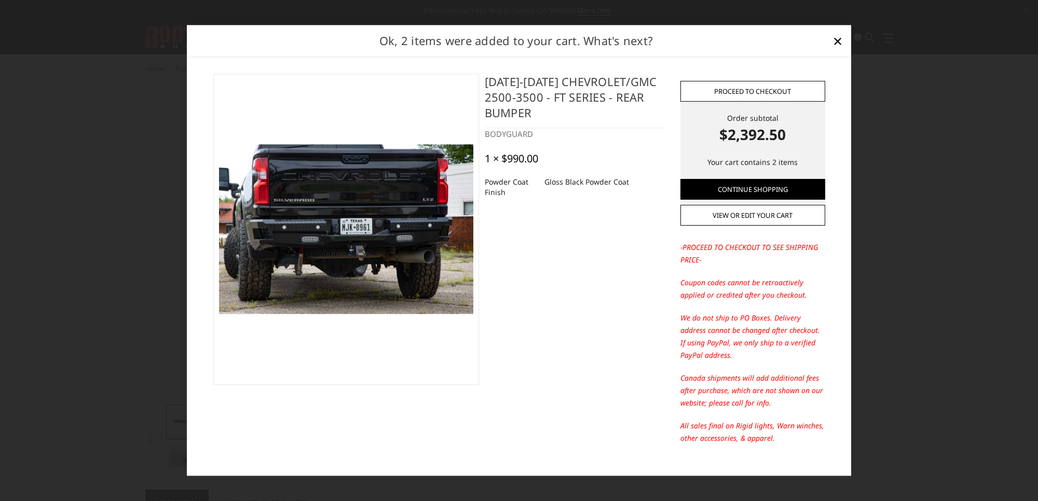
click at [751, 89] on link "Proceed to checkout" at bounding box center [752, 91] width 145 height 21
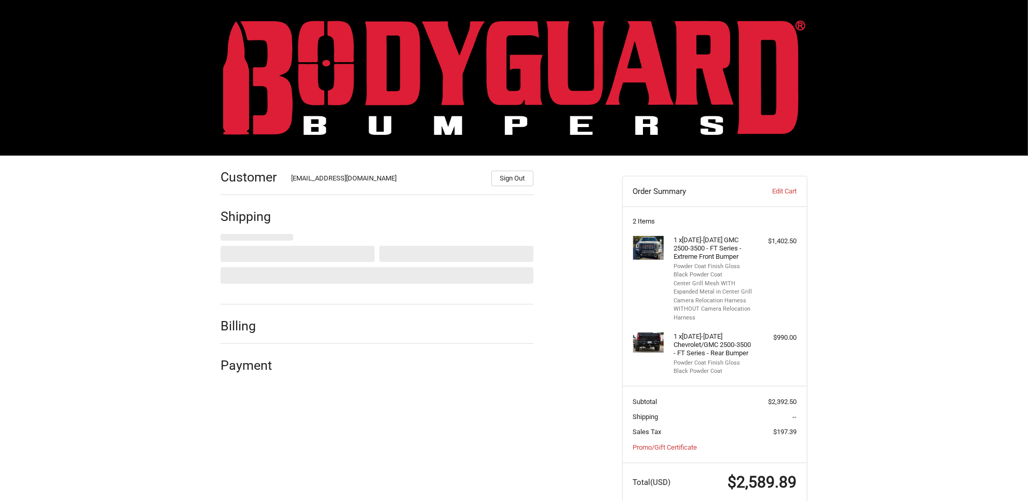
select select "US"
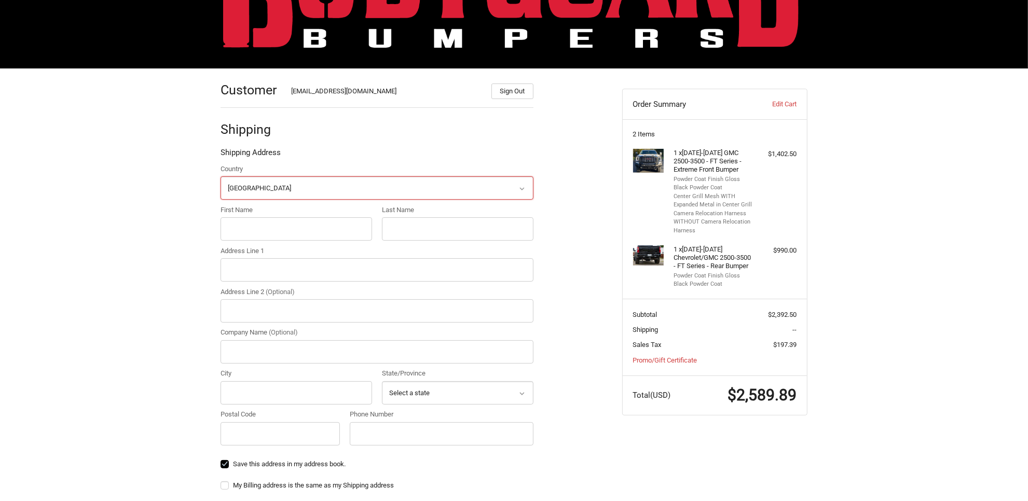
scroll to position [96, 0]
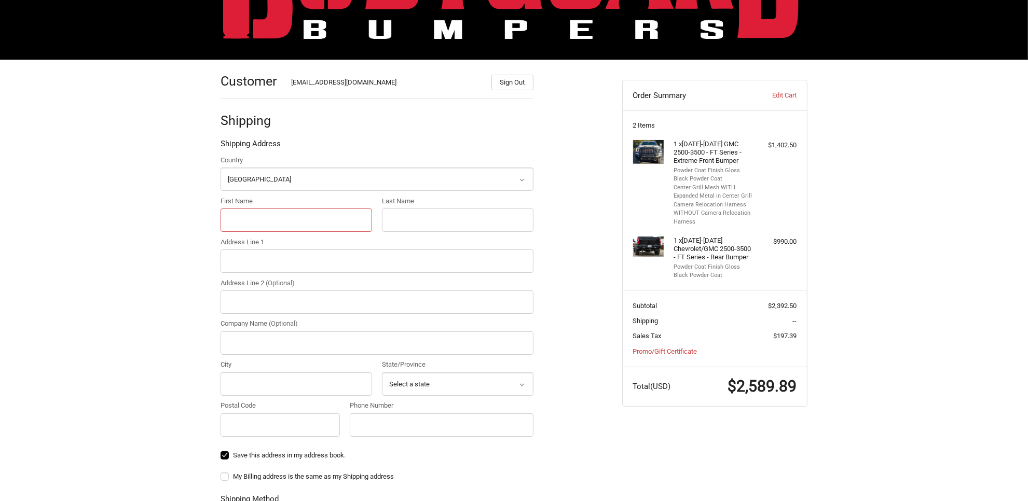
click at [245, 218] on input "First Name" at bounding box center [297, 220] width 152 height 23
type input "Eric"
type input "Briones"
type input "6485 S IH35"
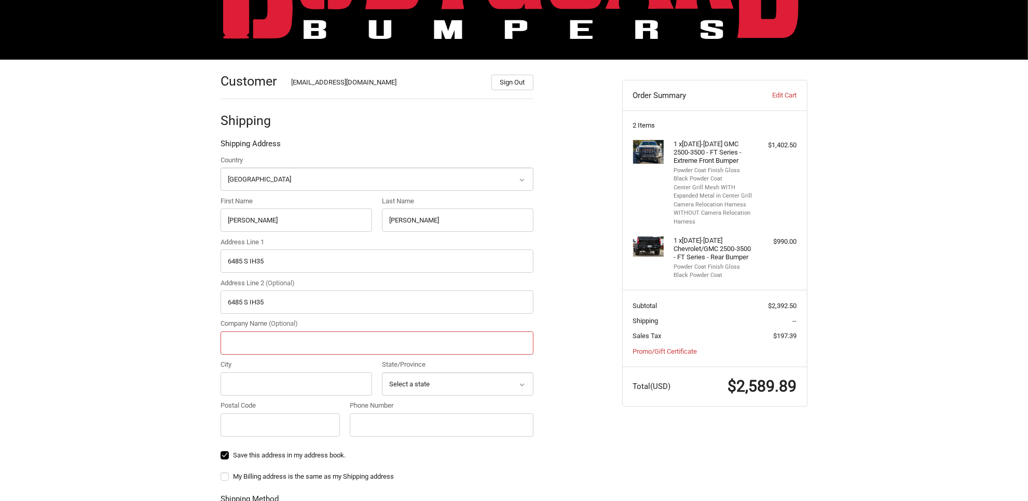
type input "Blackjack Speed Shop"
type input "NEW BRAUNFELS"
select select "TX"
type input "78132"
type input "2106962121"
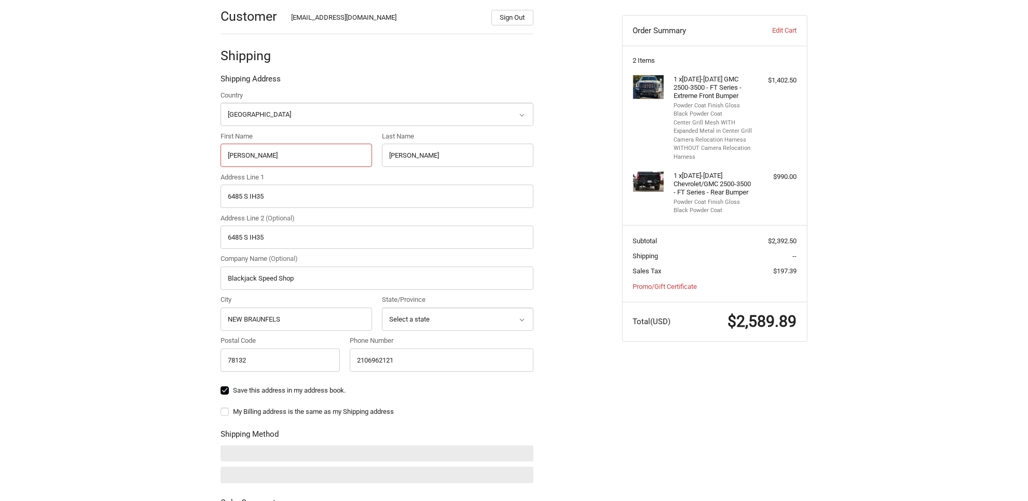
scroll to position [291, 0]
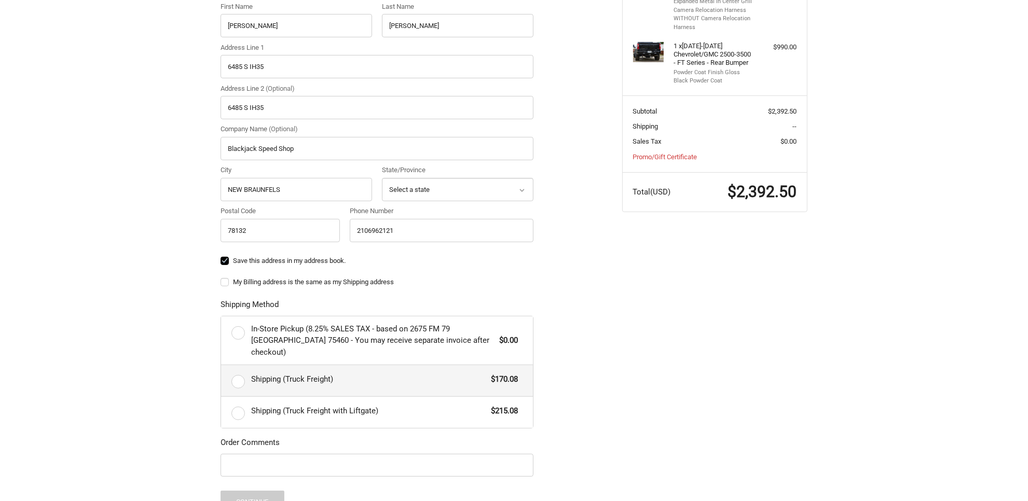
click at [240, 370] on label "Shipping (Truck Freight) $170.08" at bounding box center [377, 380] width 312 height 31
click at [222, 366] on input "Shipping (Truck Freight) $170.08" at bounding box center [221, 365] width 1 height 1
radio input "true"
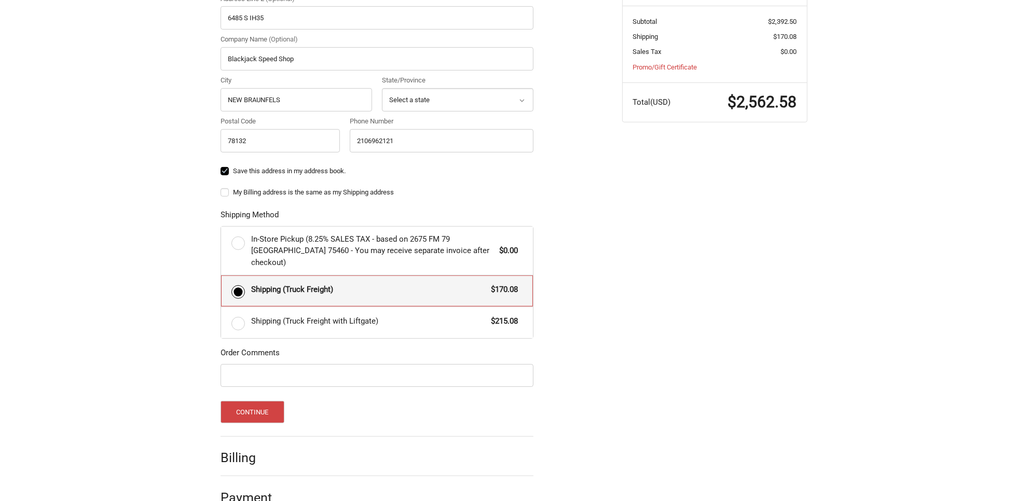
scroll to position [395, 0]
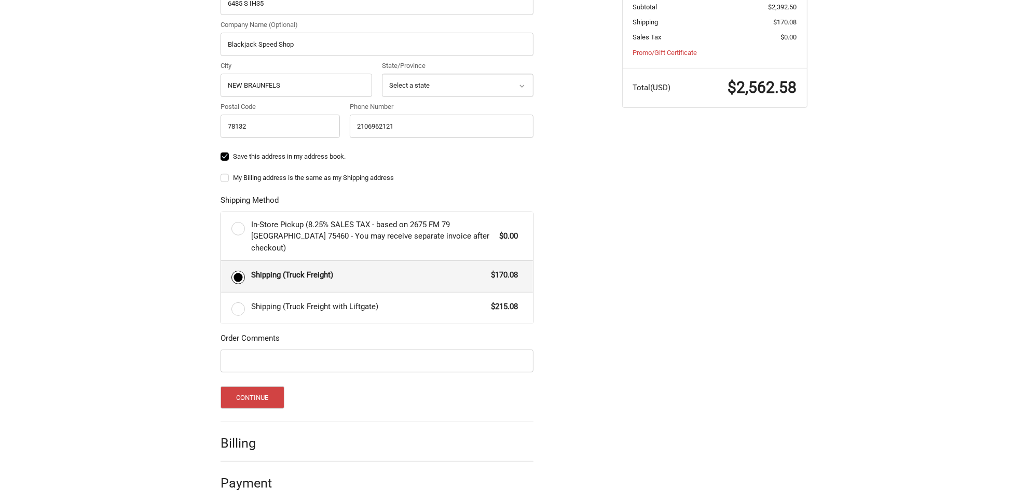
click at [261, 435] on h2 "Billing" at bounding box center [251, 443] width 61 height 16
click at [253, 387] on button "Continue" at bounding box center [253, 398] width 64 height 22
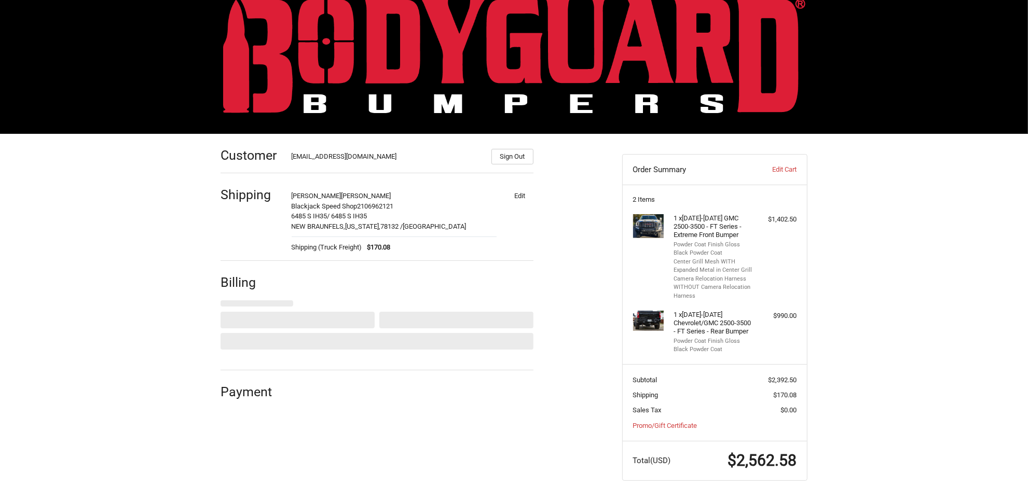
select select "US"
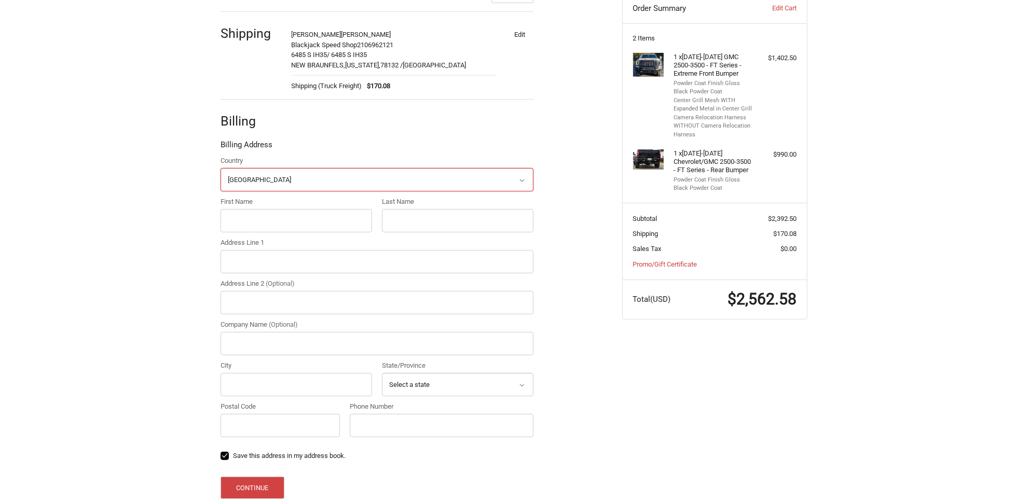
scroll to position [184, 0]
click at [242, 217] on input "First Name" at bounding box center [297, 219] width 152 height 23
type input "Jason"
type input "Pena"
type input "9617 Huebner Road"
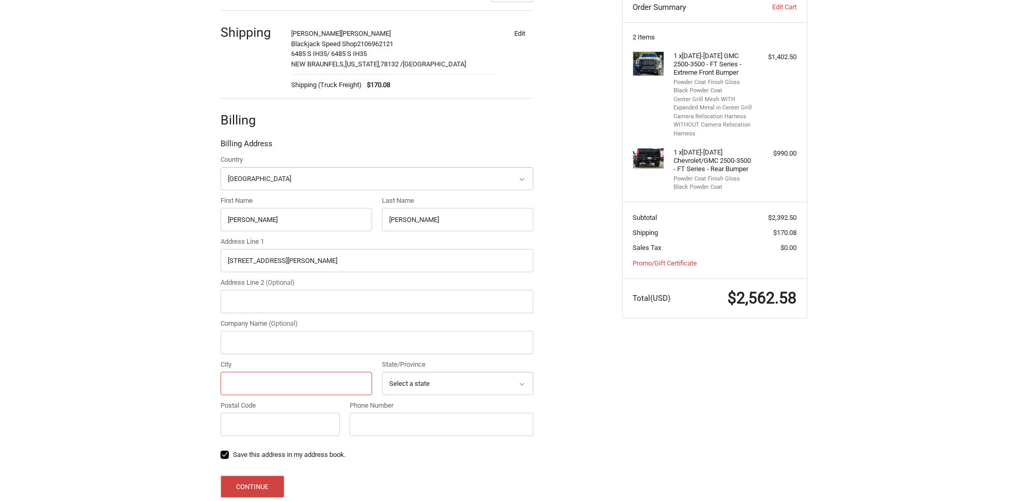
type input "San Antonio"
select select "TX"
type input "78240"
type input "2106962121"
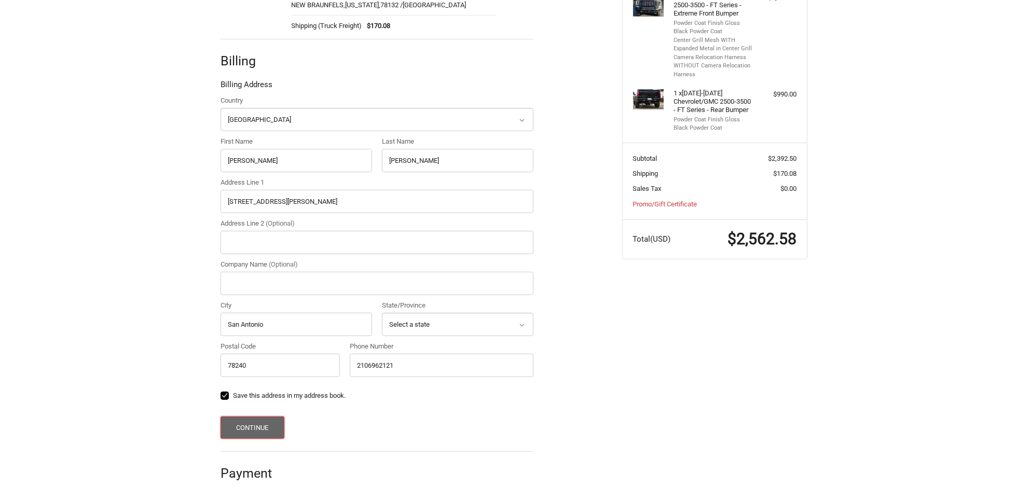
click at [238, 423] on button "Continue" at bounding box center [253, 428] width 64 height 22
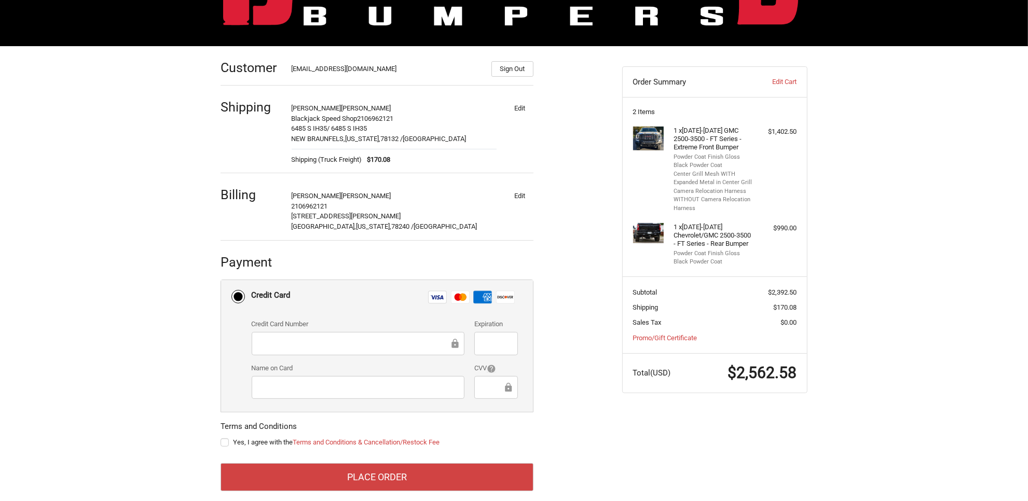
scroll to position [125, 0]
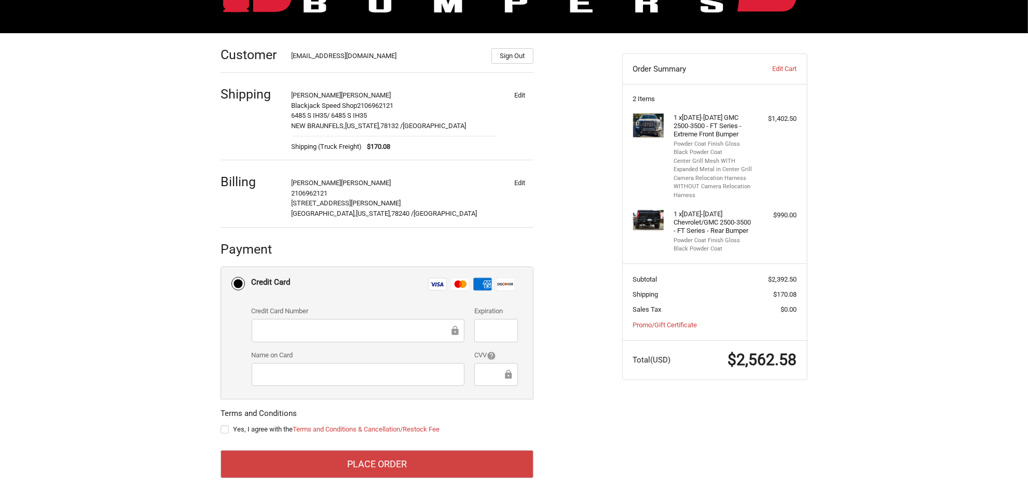
click at [222, 432] on label "Yes, I agree with the Terms and Conditions & Cancellation/Restock Fee" at bounding box center [377, 430] width 313 height 8
click at [221, 425] on input "Yes, I agree with the Terms and Conditions & Cancellation/Restock Fee" at bounding box center [221, 425] width 1 height 1
checkbox input "true"
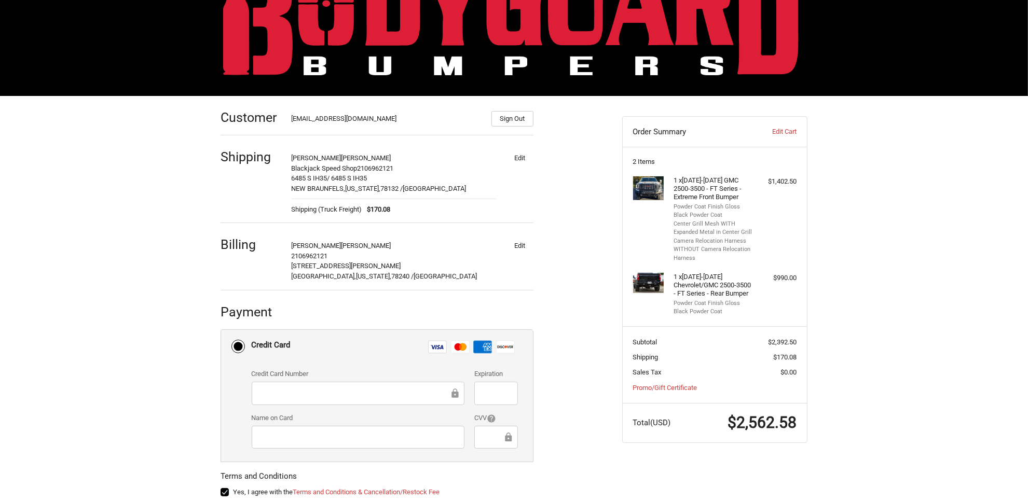
click at [270, 387] on div at bounding box center [358, 393] width 213 height 23
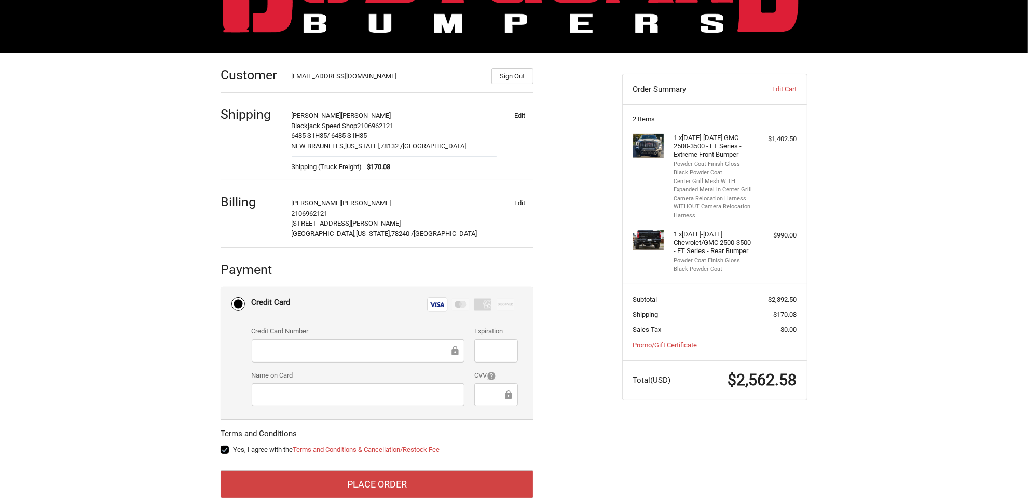
scroll to position [125, 0]
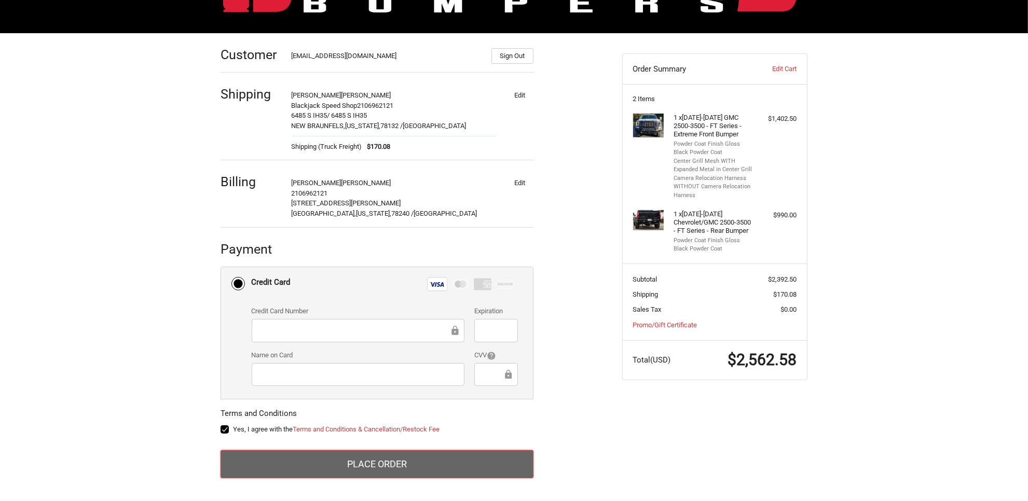
click at [393, 463] on button "Place Order" at bounding box center [377, 464] width 313 height 28
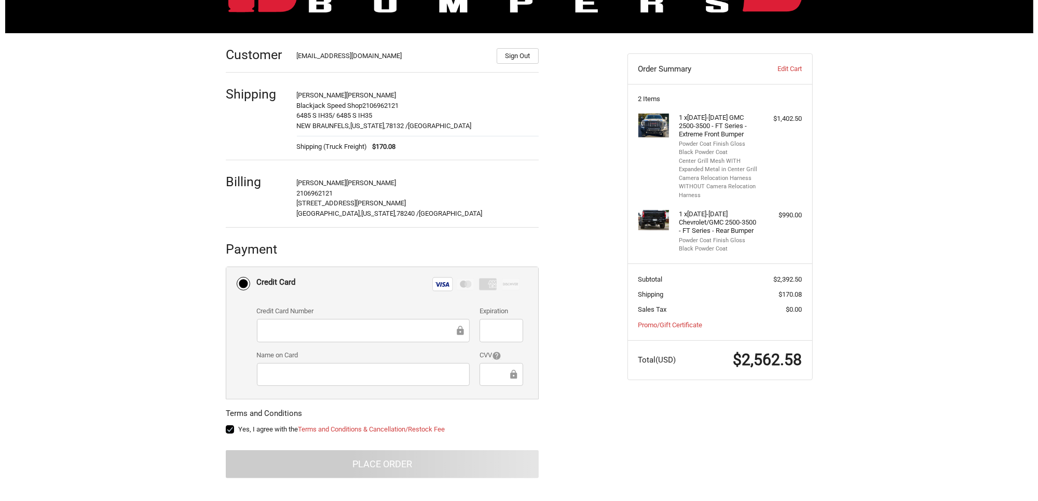
scroll to position [0, 0]
